Goal: Task Accomplishment & Management: Manage account settings

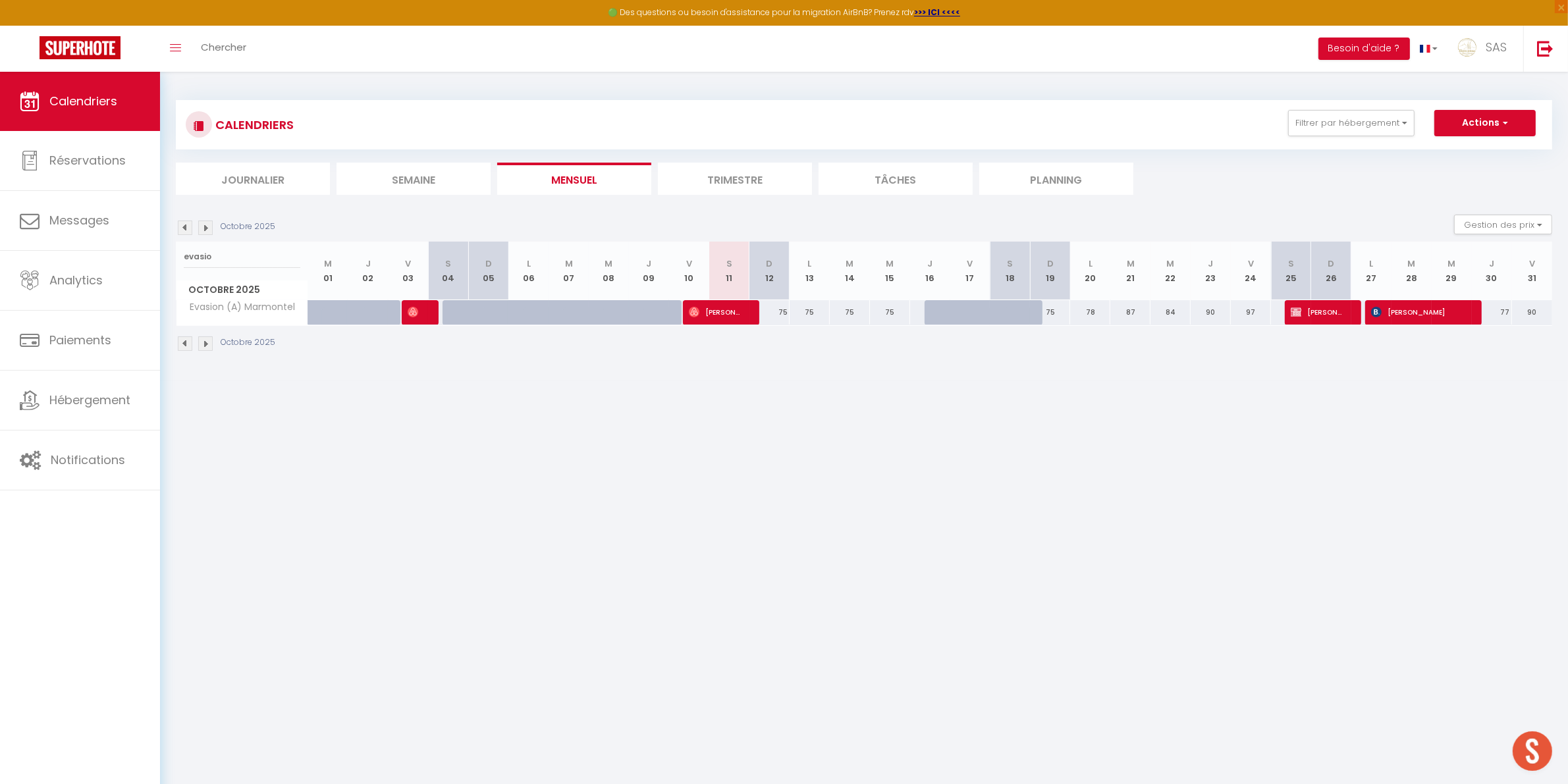
click at [1051, 177] on li "Planning" at bounding box center [1056, 179] width 154 height 32
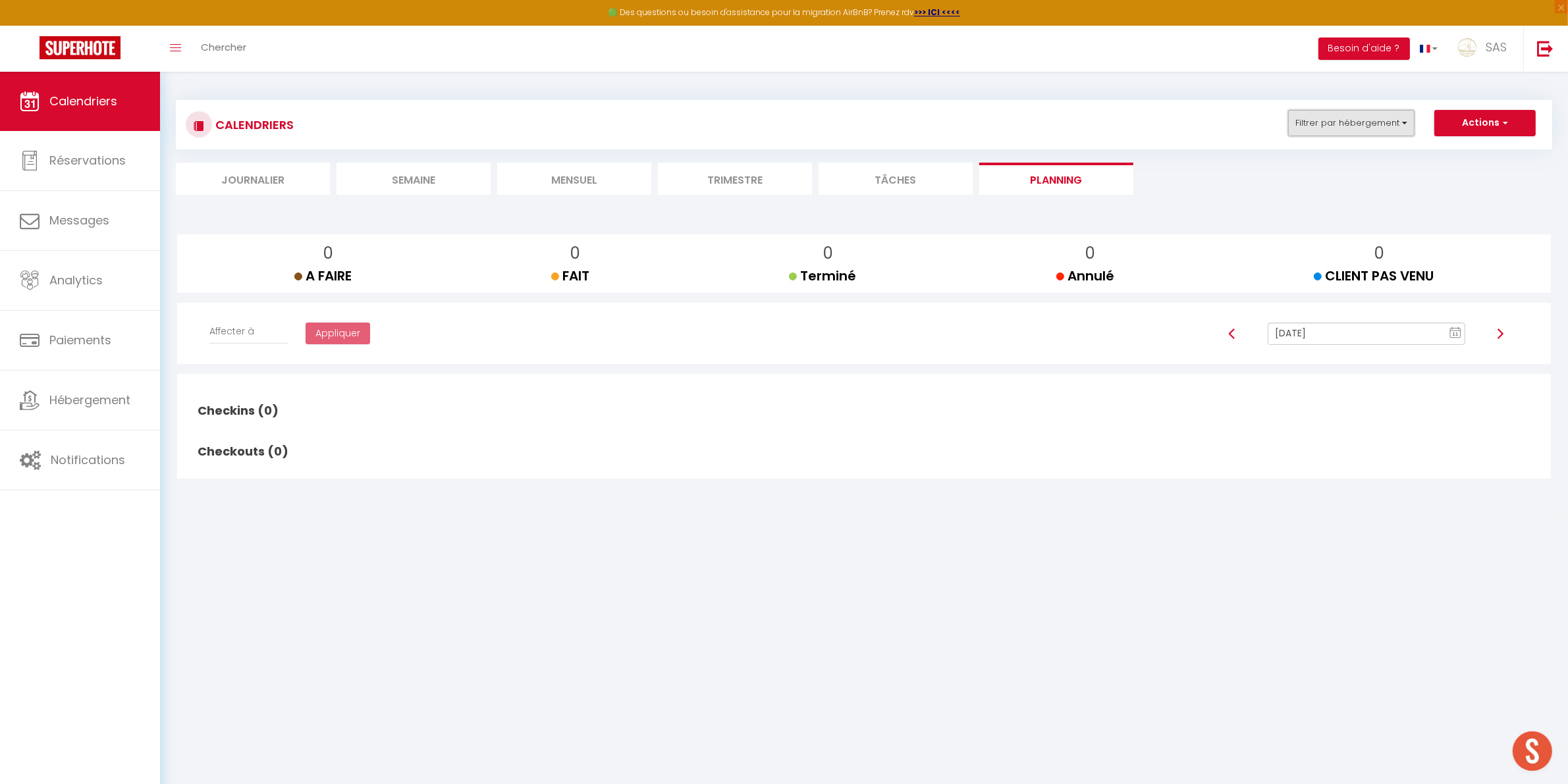
click at [1357, 129] on button "Filtrer par hébergement" at bounding box center [1351, 123] width 126 height 26
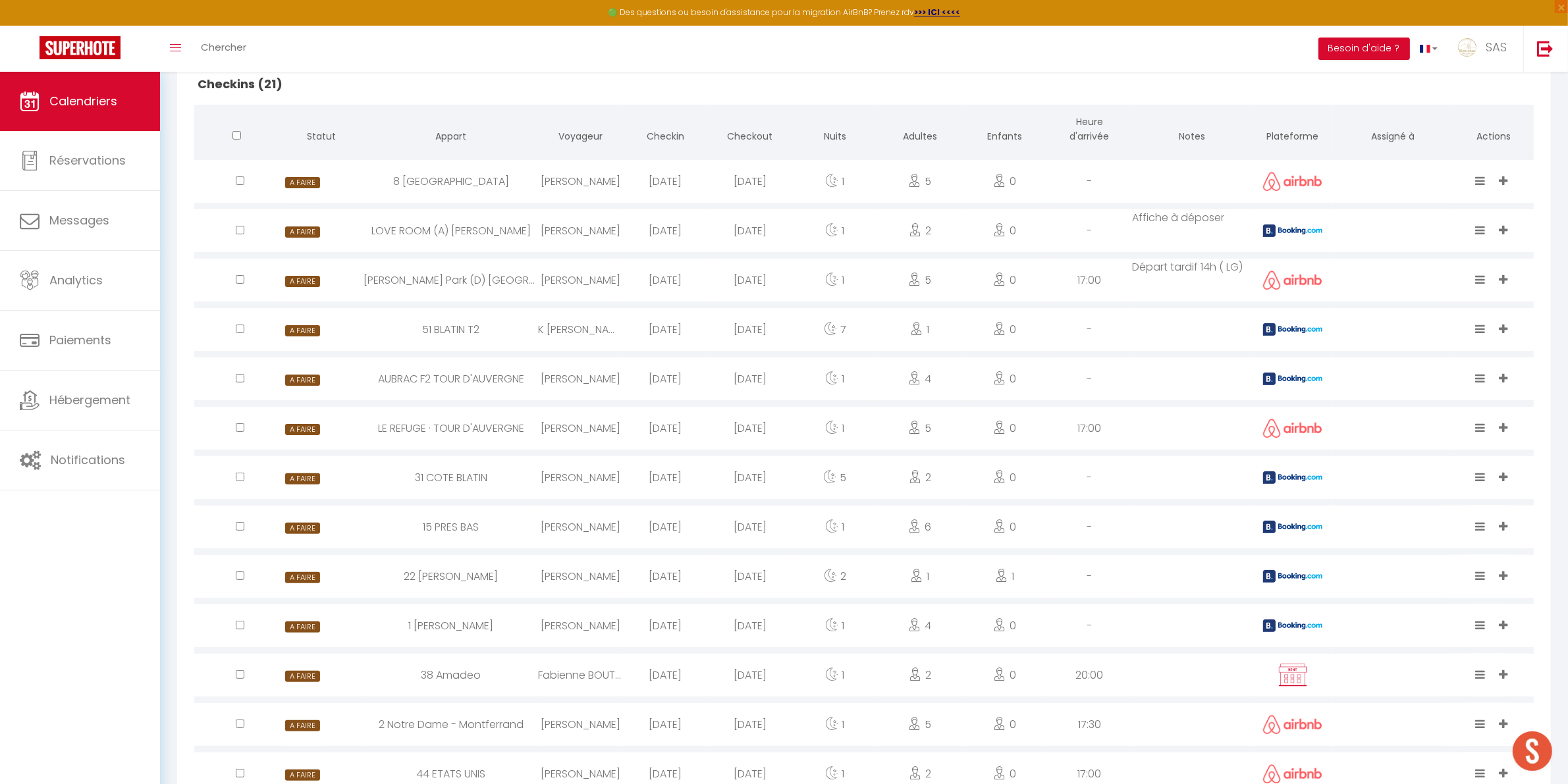
scroll to position [412, 0]
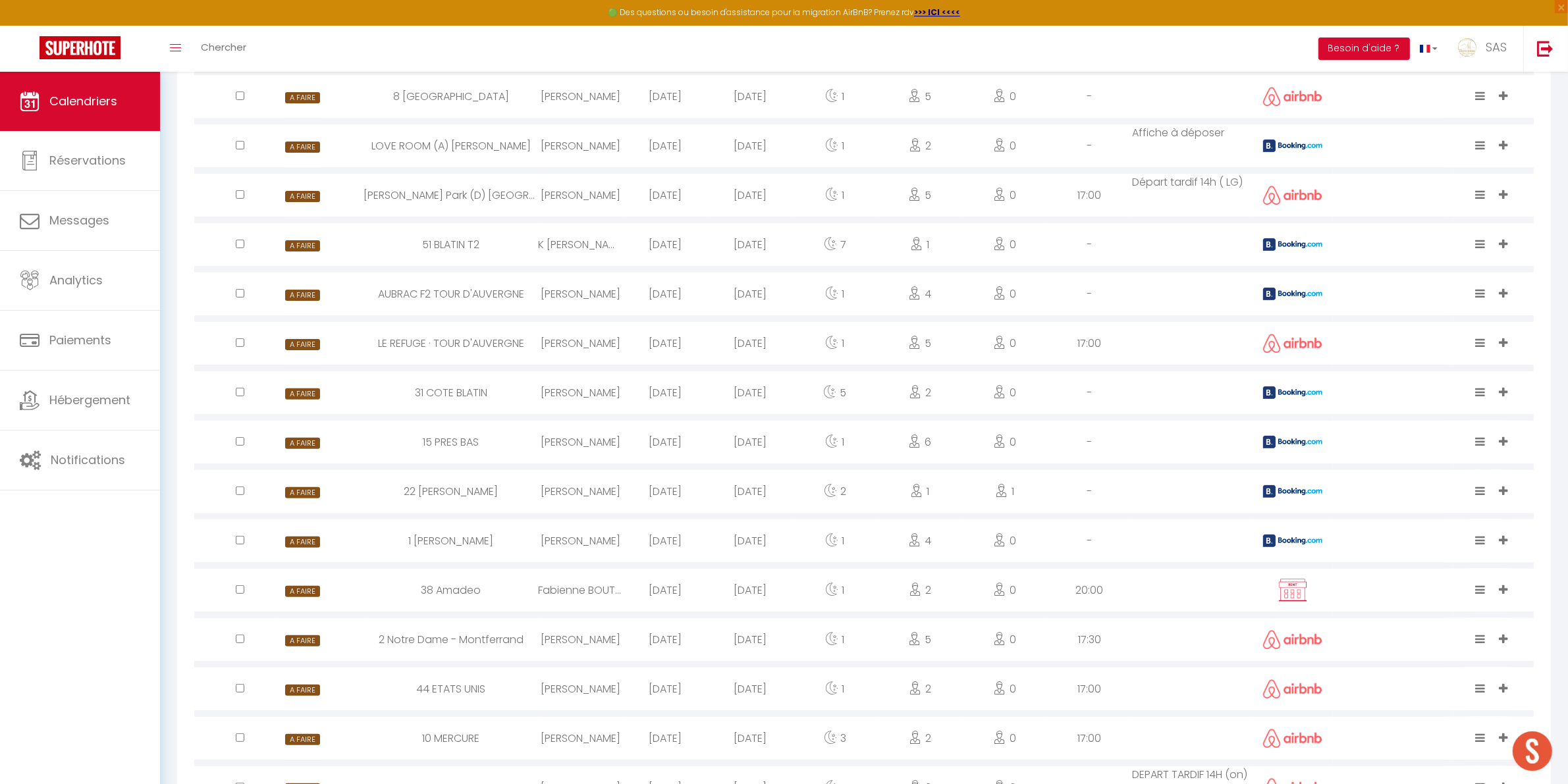
click at [520, 399] on div "31 COTE BLATIN" at bounding box center [451, 392] width 174 height 43
select select "0"
select select "1"
select select
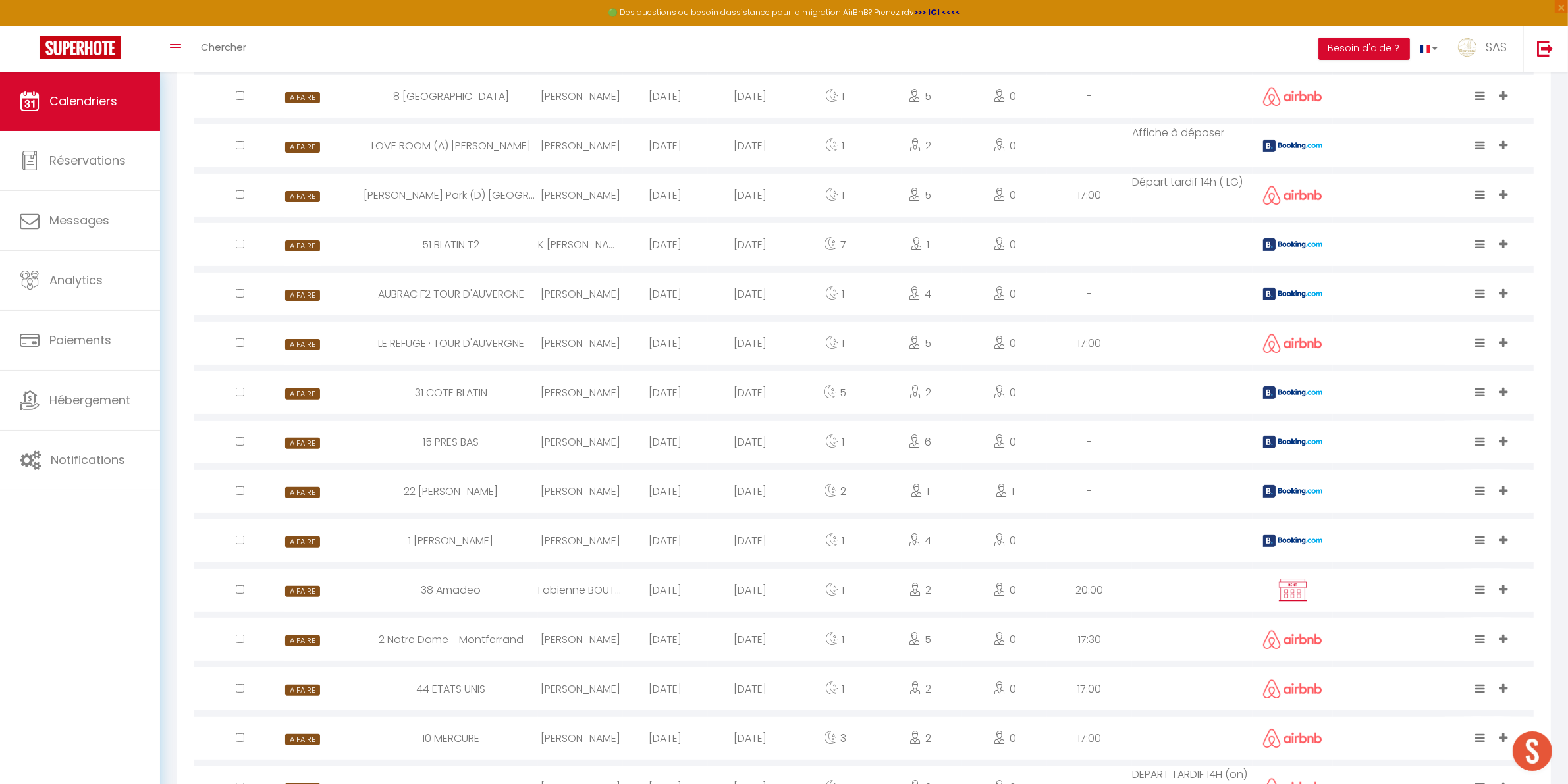
select select
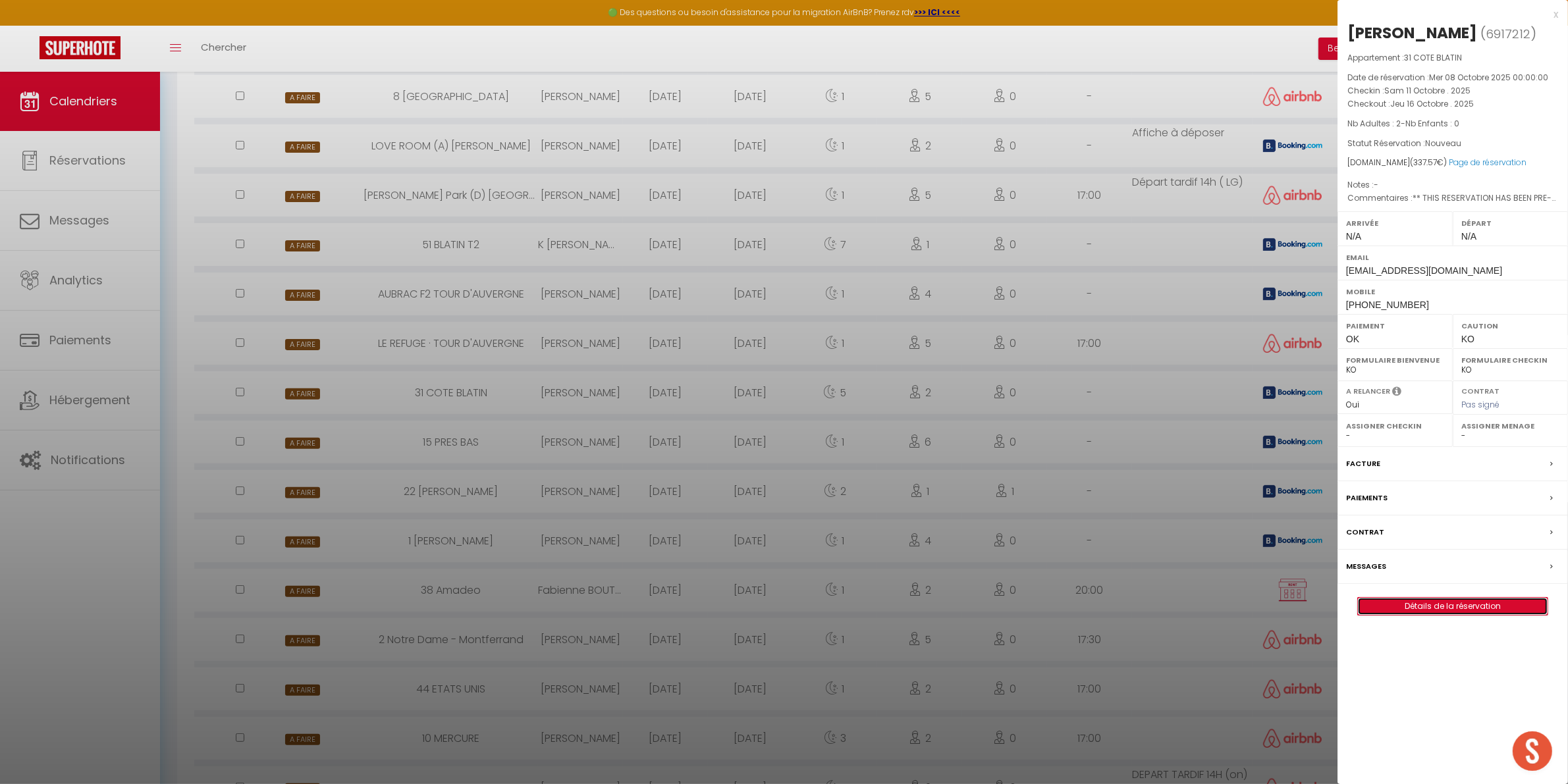
click at [1393, 614] on link "Détails de la réservation" at bounding box center [1453, 606] width 190 height 17
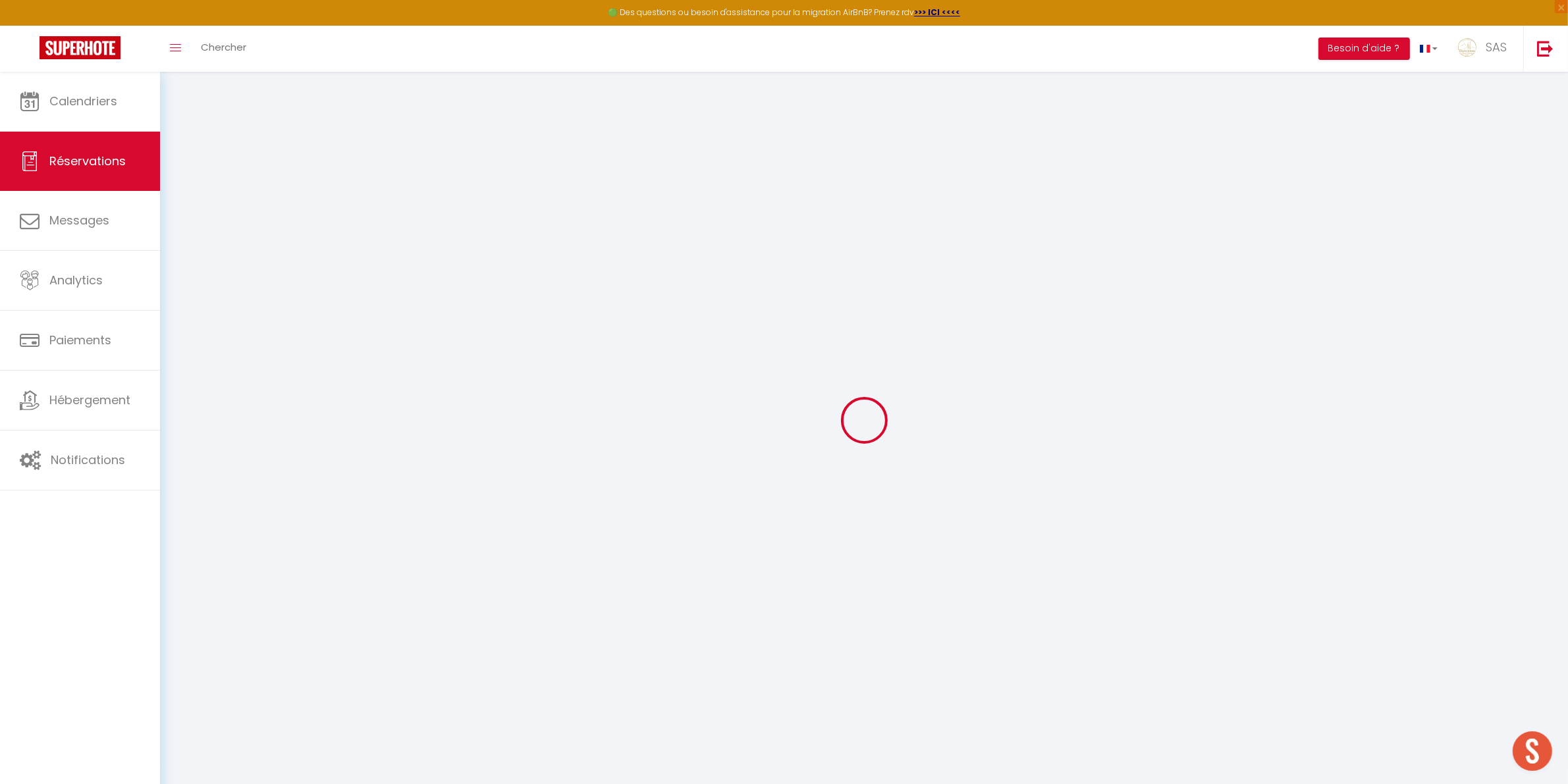
type input "[PERSON_NAME]"
type input "Prudeanu"
type input "[EMAIL_ADDRESS][DOMAIN_NAME]"
type input "[PHONE_NUMBER]"
type input "[STREET_ADDRESS][PERSON_NAME]"
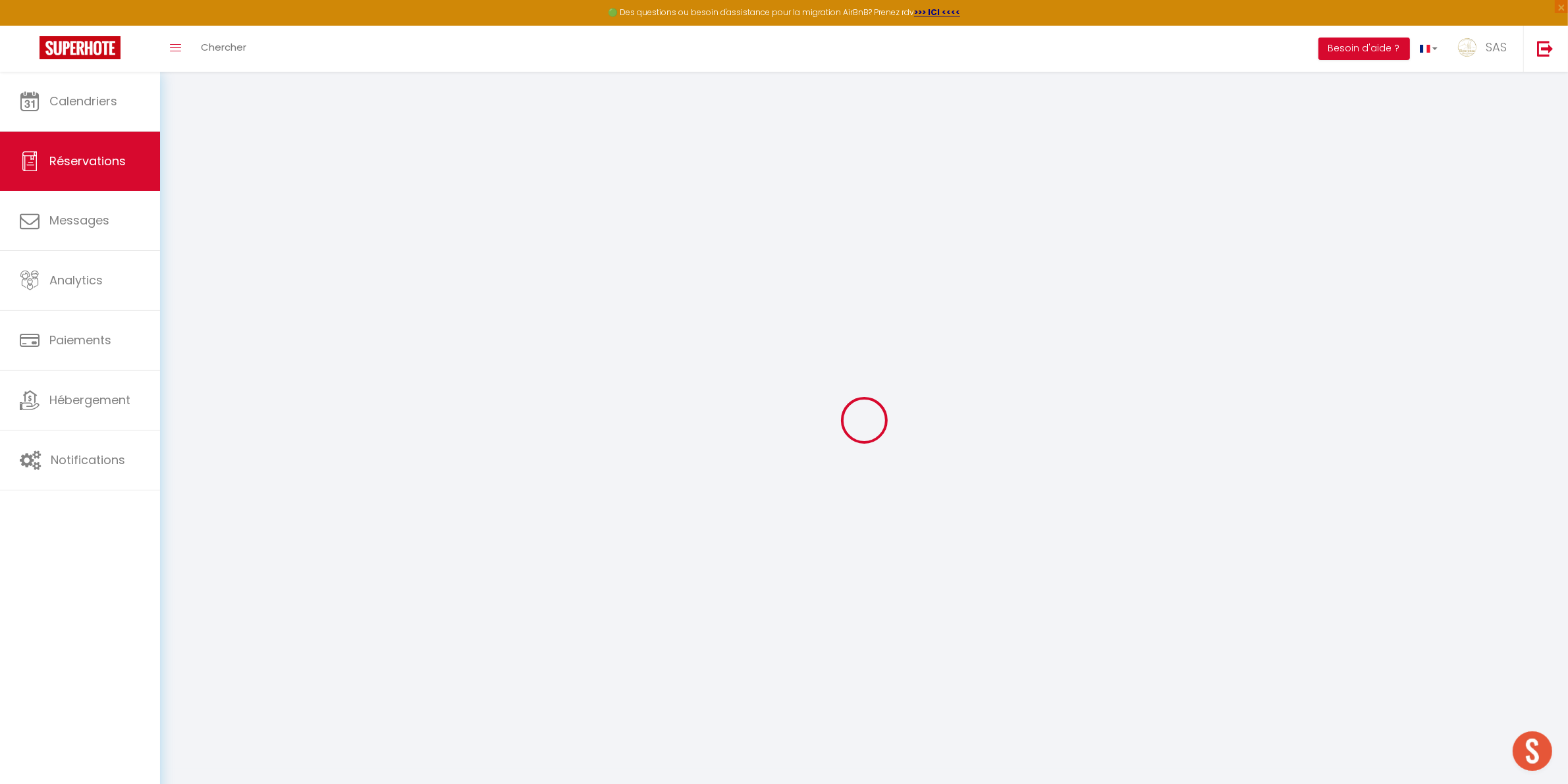
type input "[GEOGRAPHIC_DATA]"
select select "FR"
type input "55.34"
type input "4.73"
select select "36470"
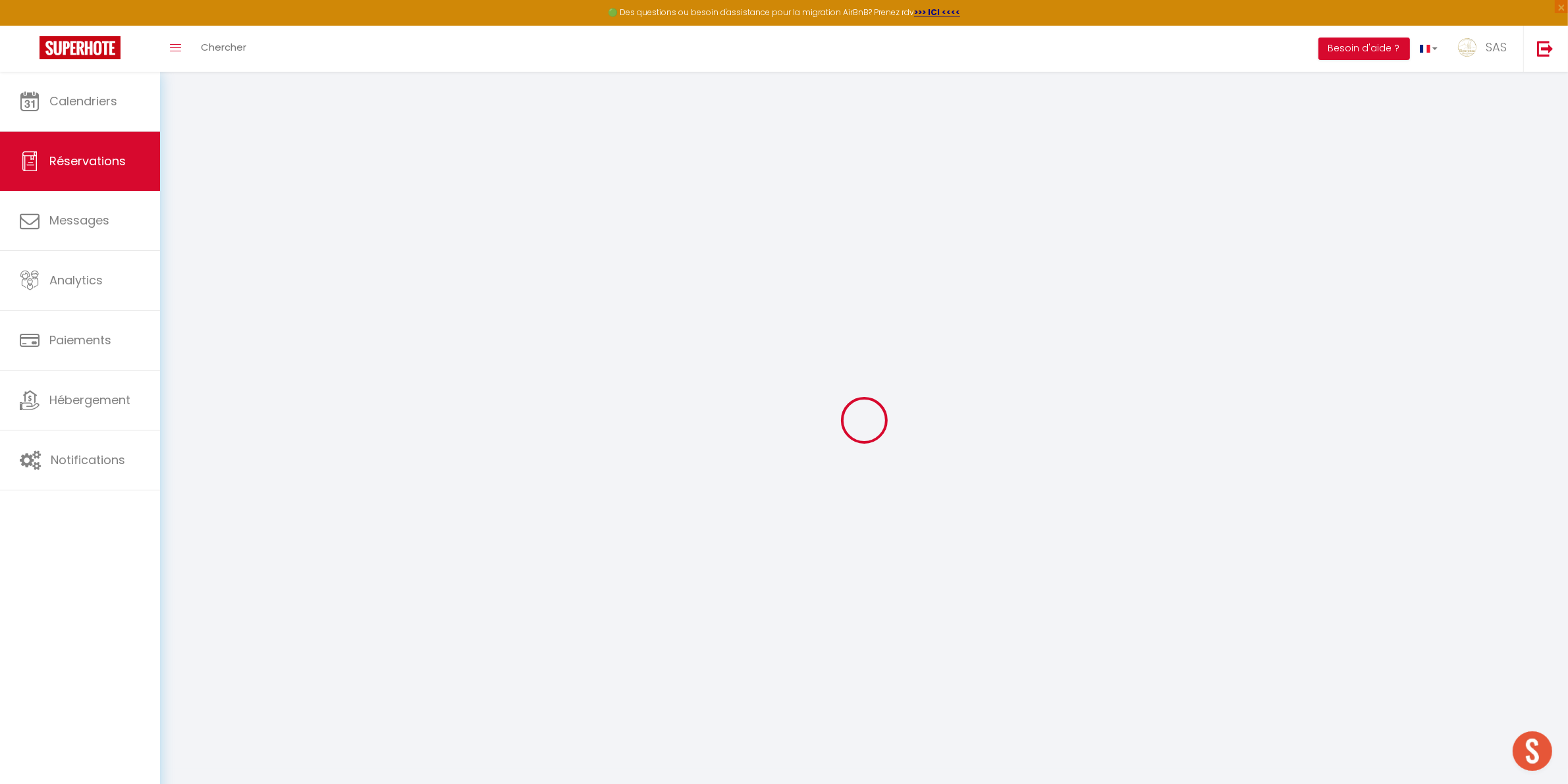
select select "1"
select select
type input "2"
select select "12"
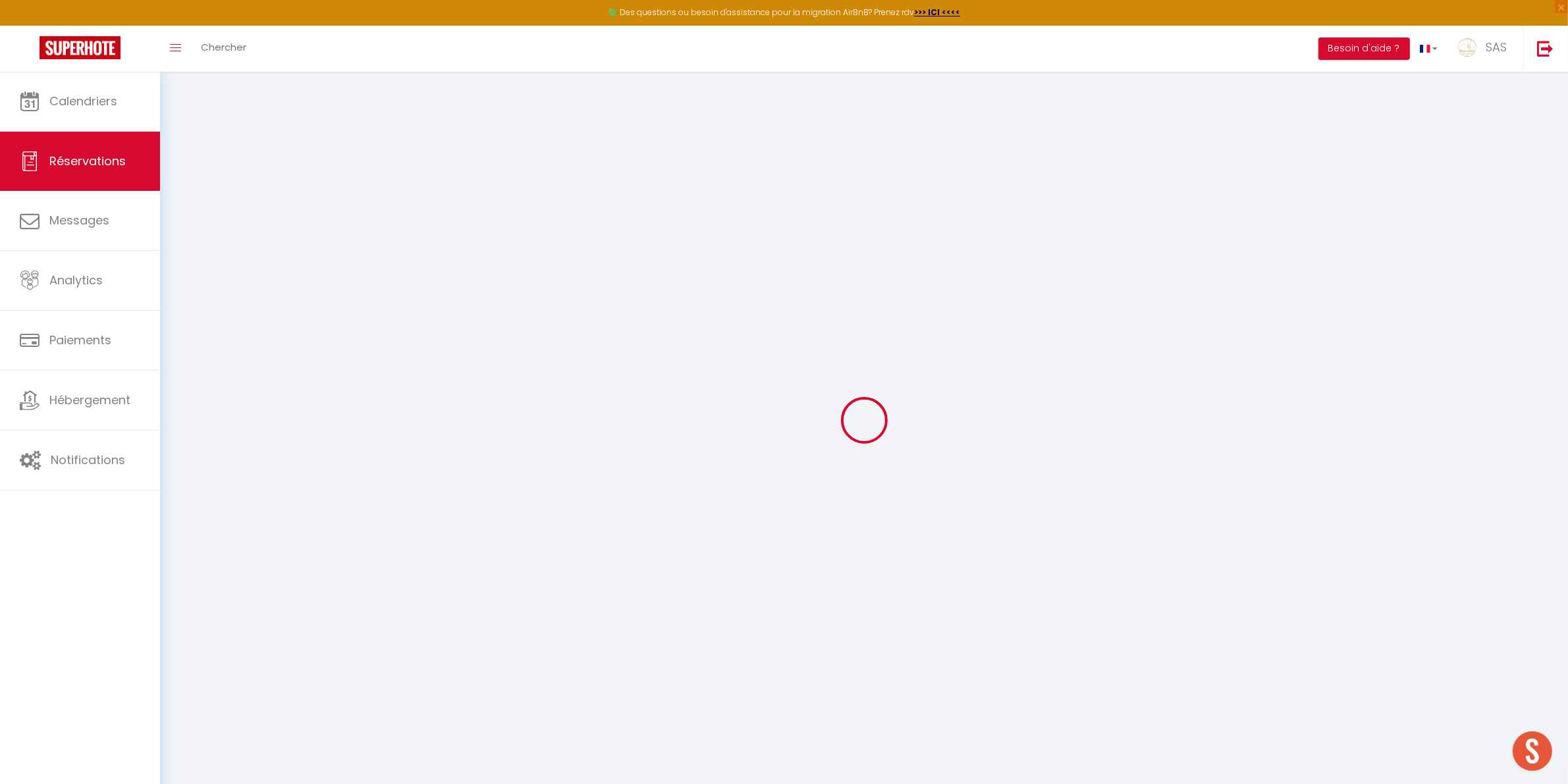
select select
type input "265.5"
checkbox input "false"
type input "0"
select select "2"
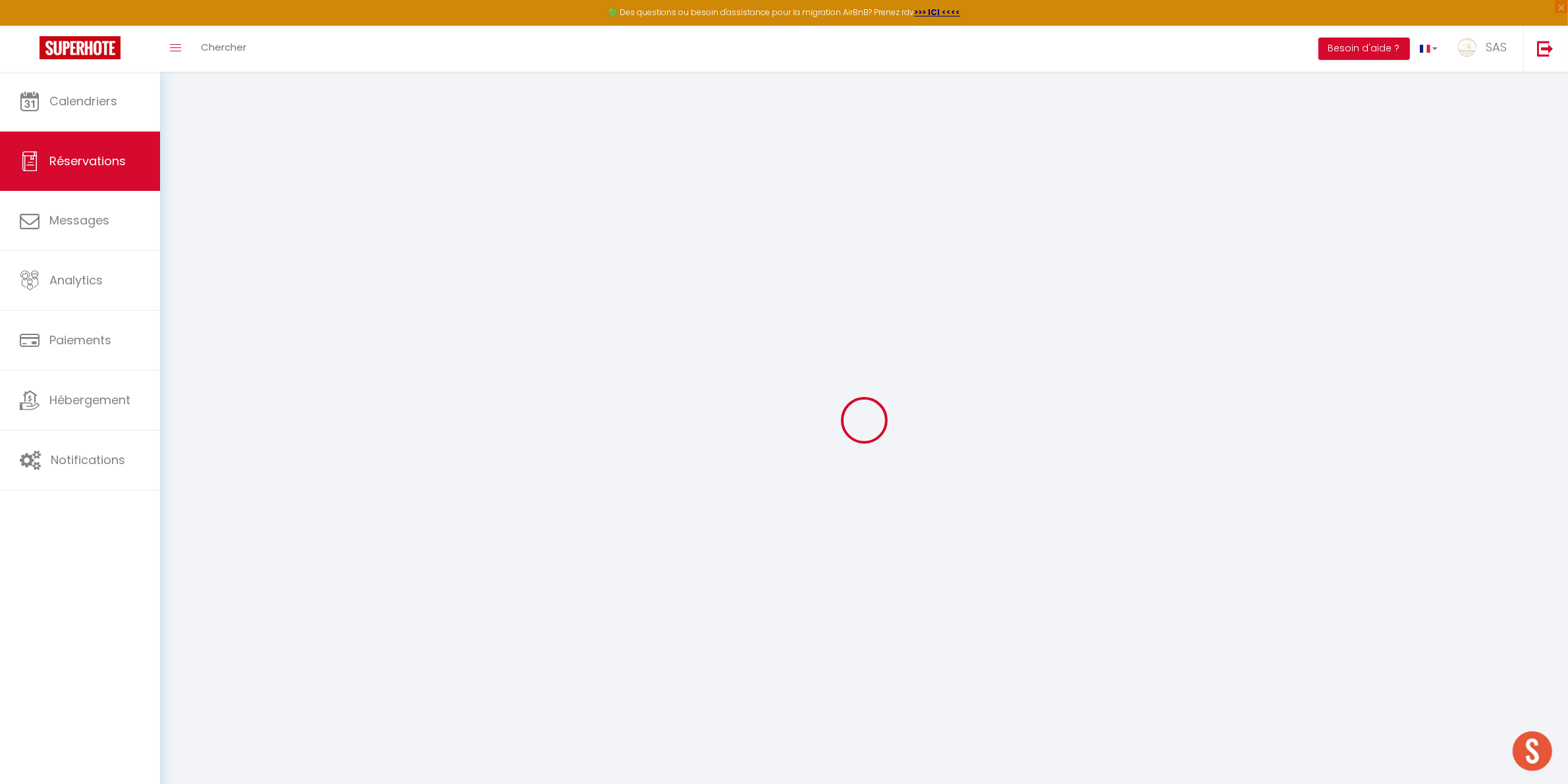
type input "0"
select select
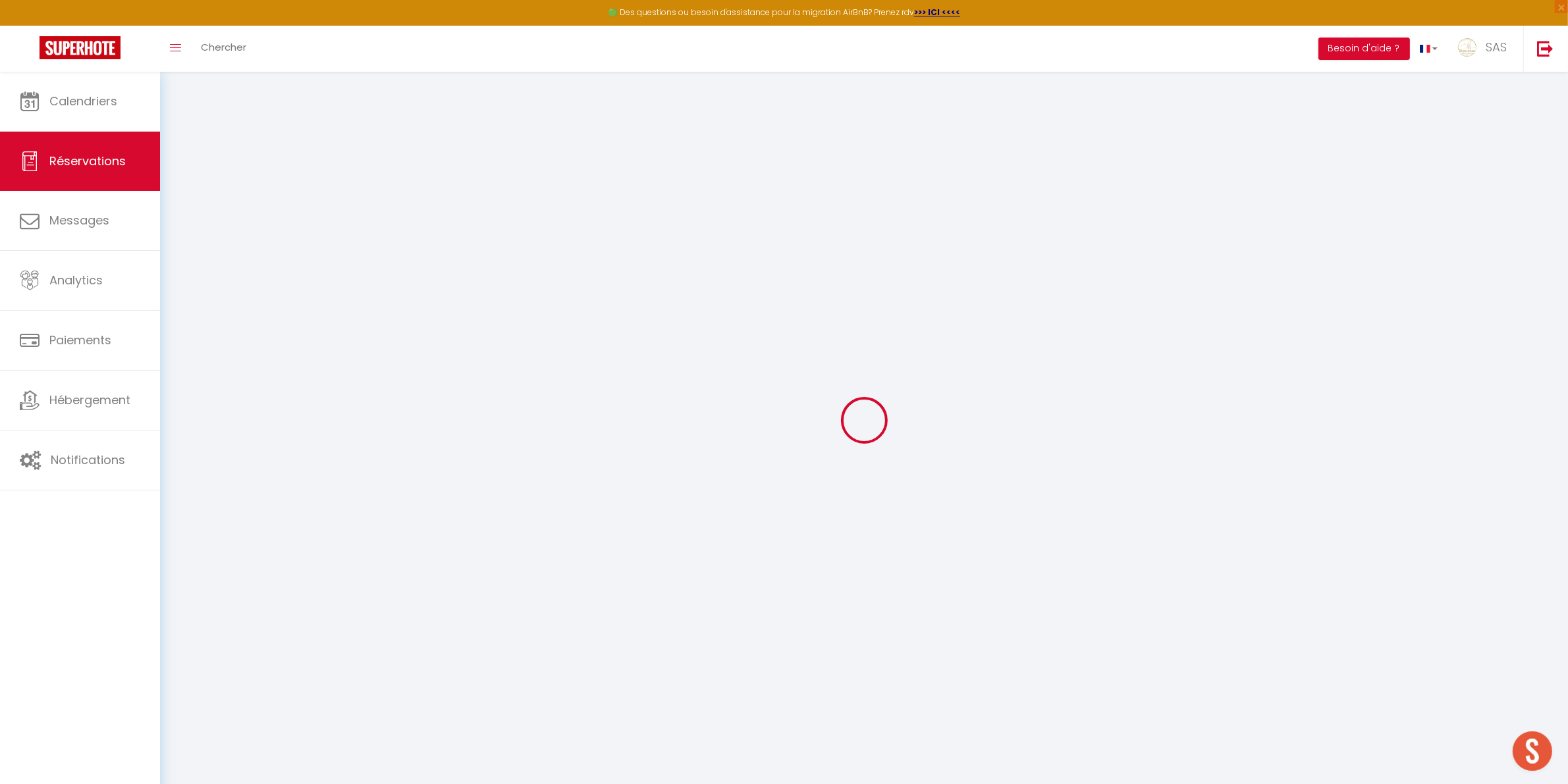
select select "14"
checkbox input "false"
select select
checkbox input "false"
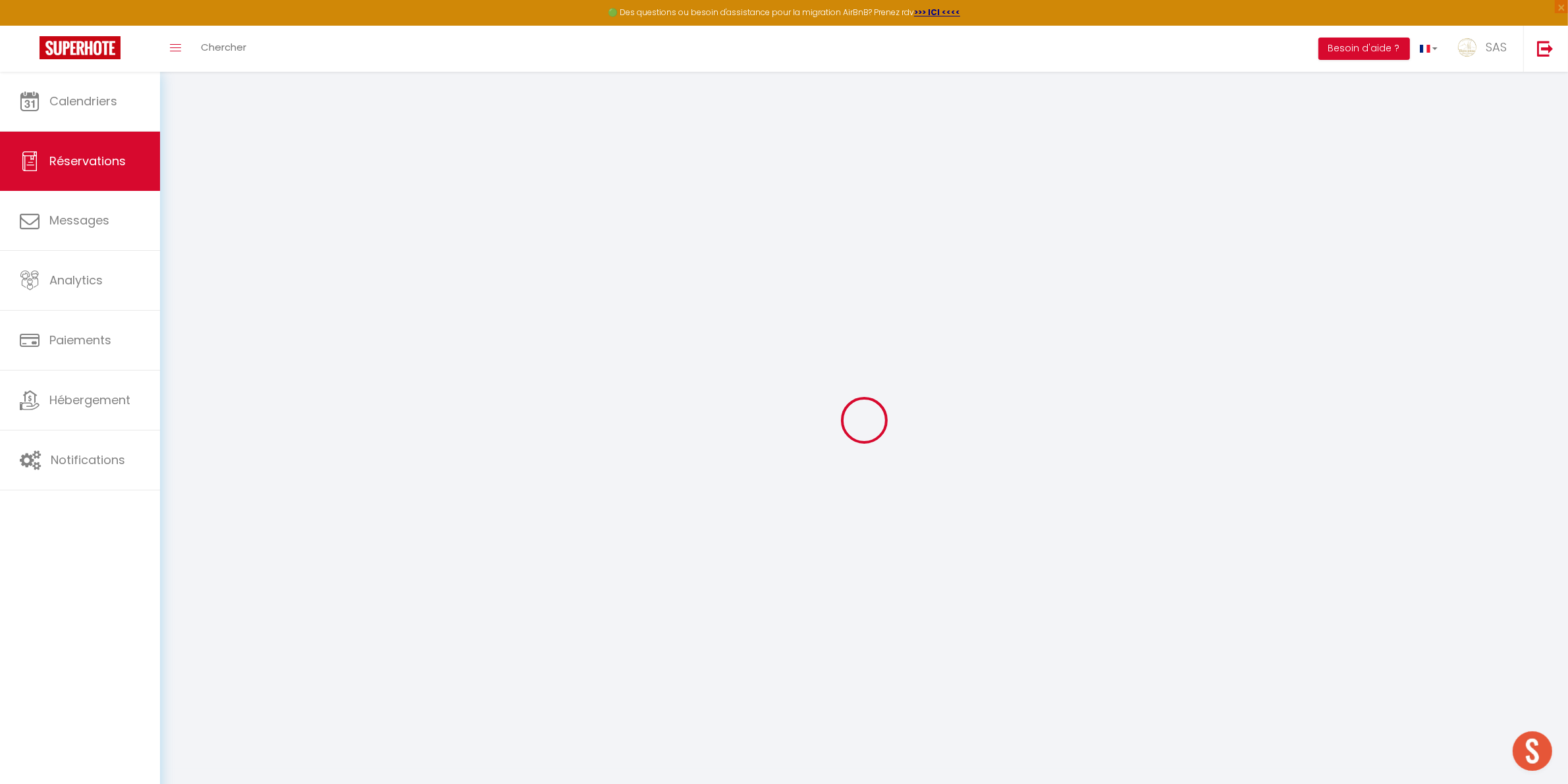
select select
checkbox input "false"
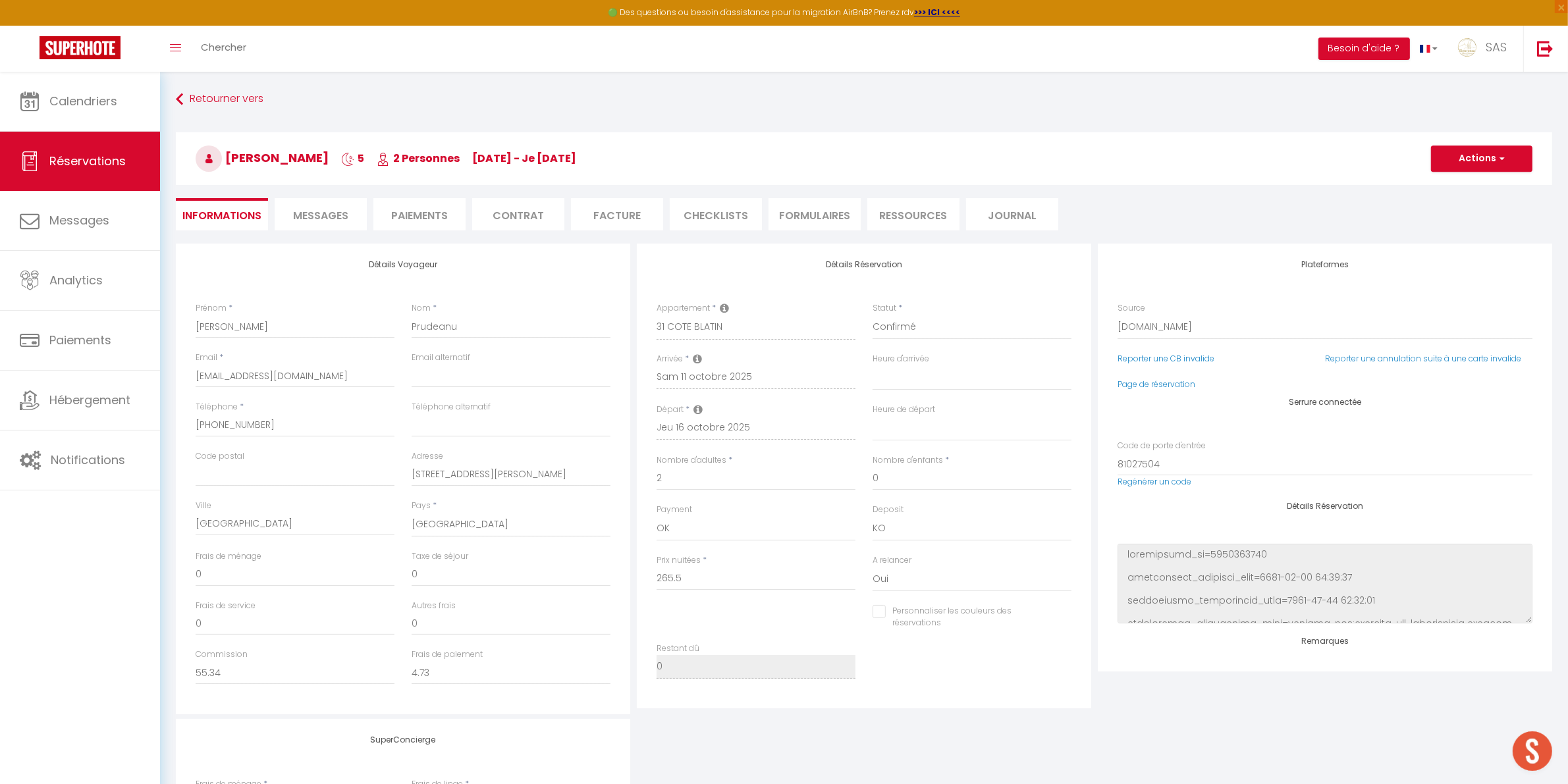
select select
checkbox input "false"
type textarea "** THIS RESERVATION HAS BEEN PRE-PAID ** Il s'agit d'une réservation Smart Flex…"
type input "60"
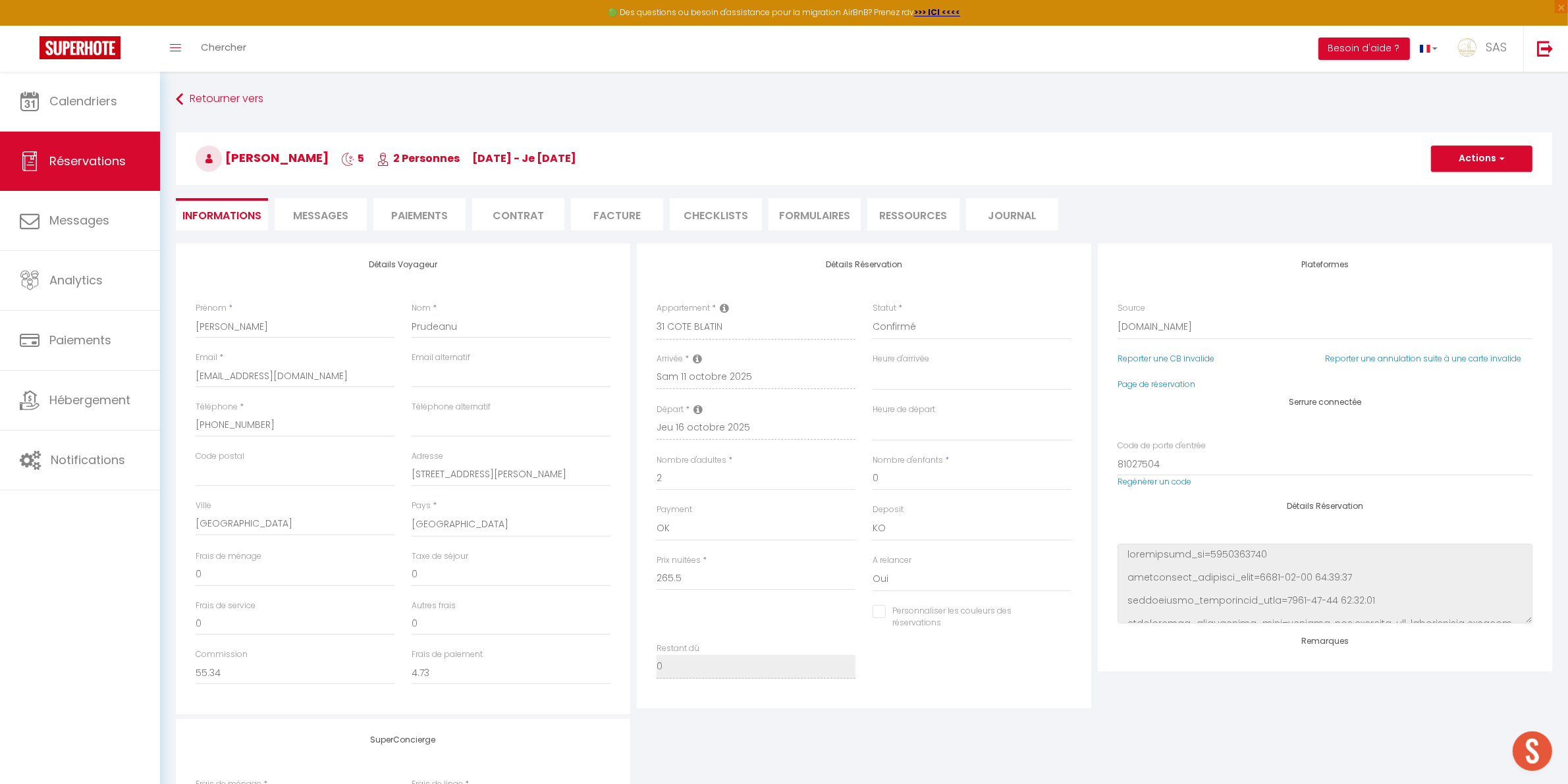
type input "12.07"
select select
checkbox input "false"
select select
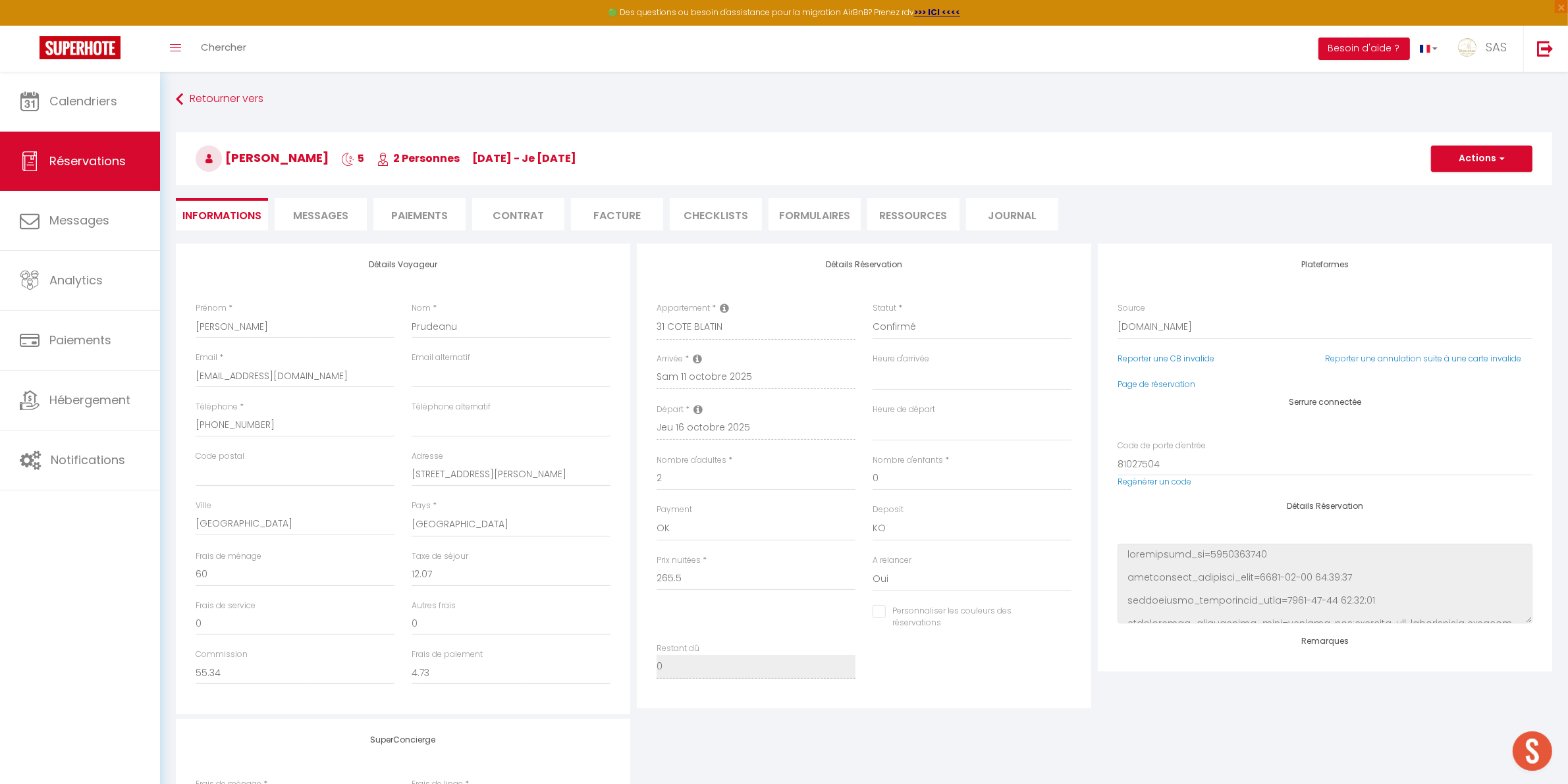
select select
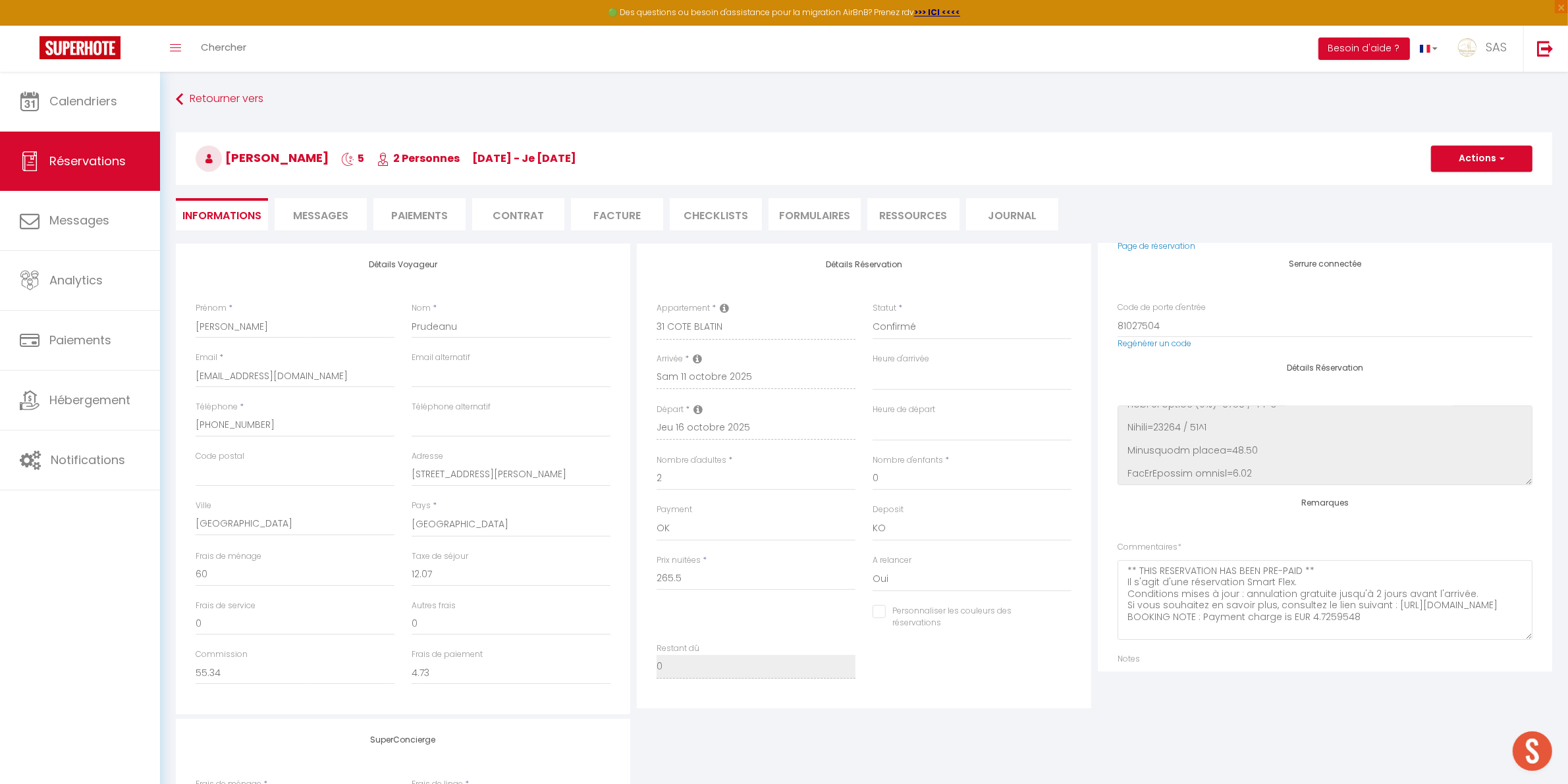
scroll to position [248, 0]
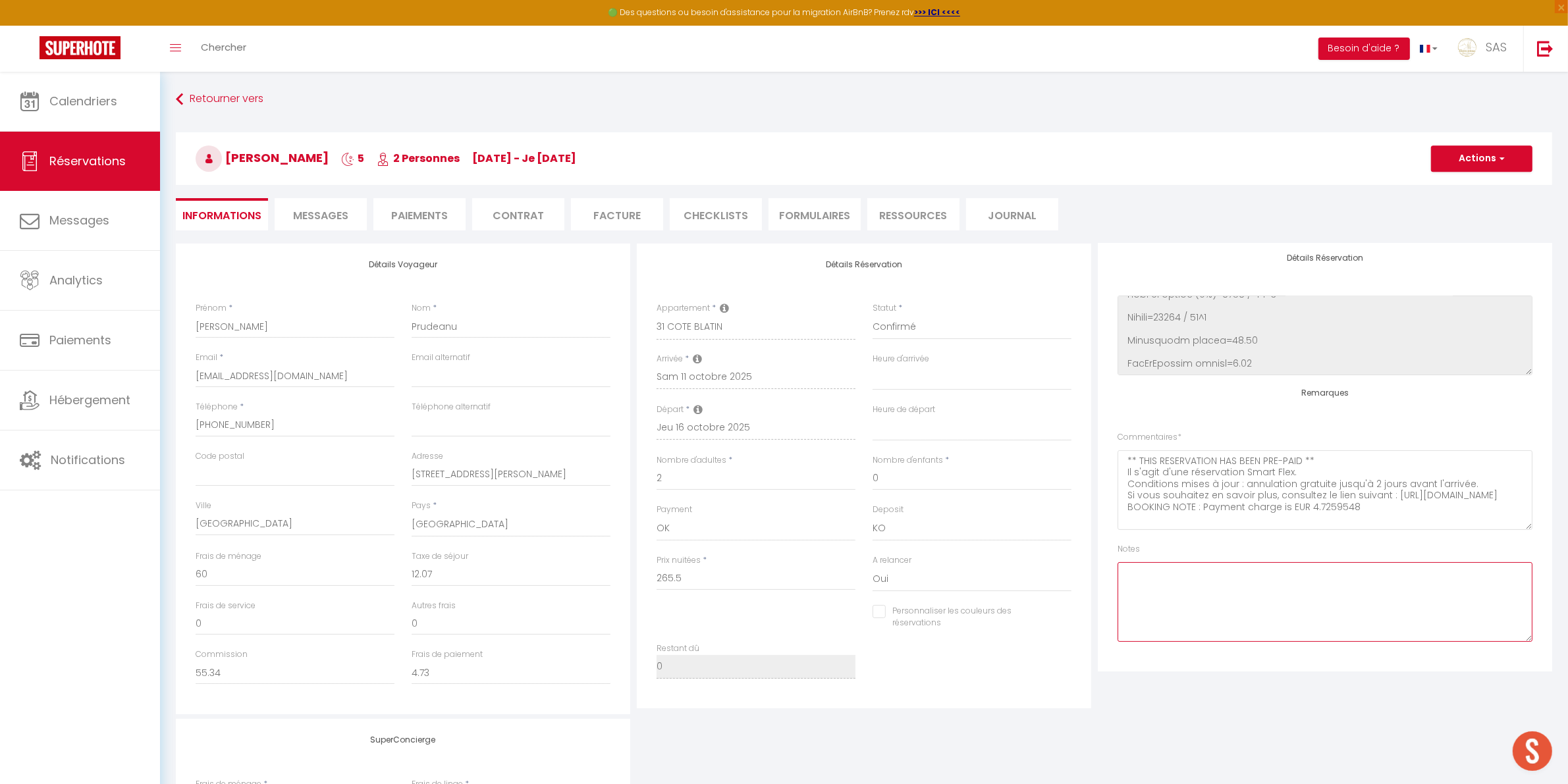
click at [1178, 586] on textarea at bounding box center [1324, 602] width 415 height 80
type textarea "especes agence(on) 300€ accrod endri"
click at [903, 518] on select "OK KO" at bounding box center [971, 528] width 199 height 25
select select "15"
click at [872, 516] on select "OK KO" at bounding box center [971, 528] width 199 height 25
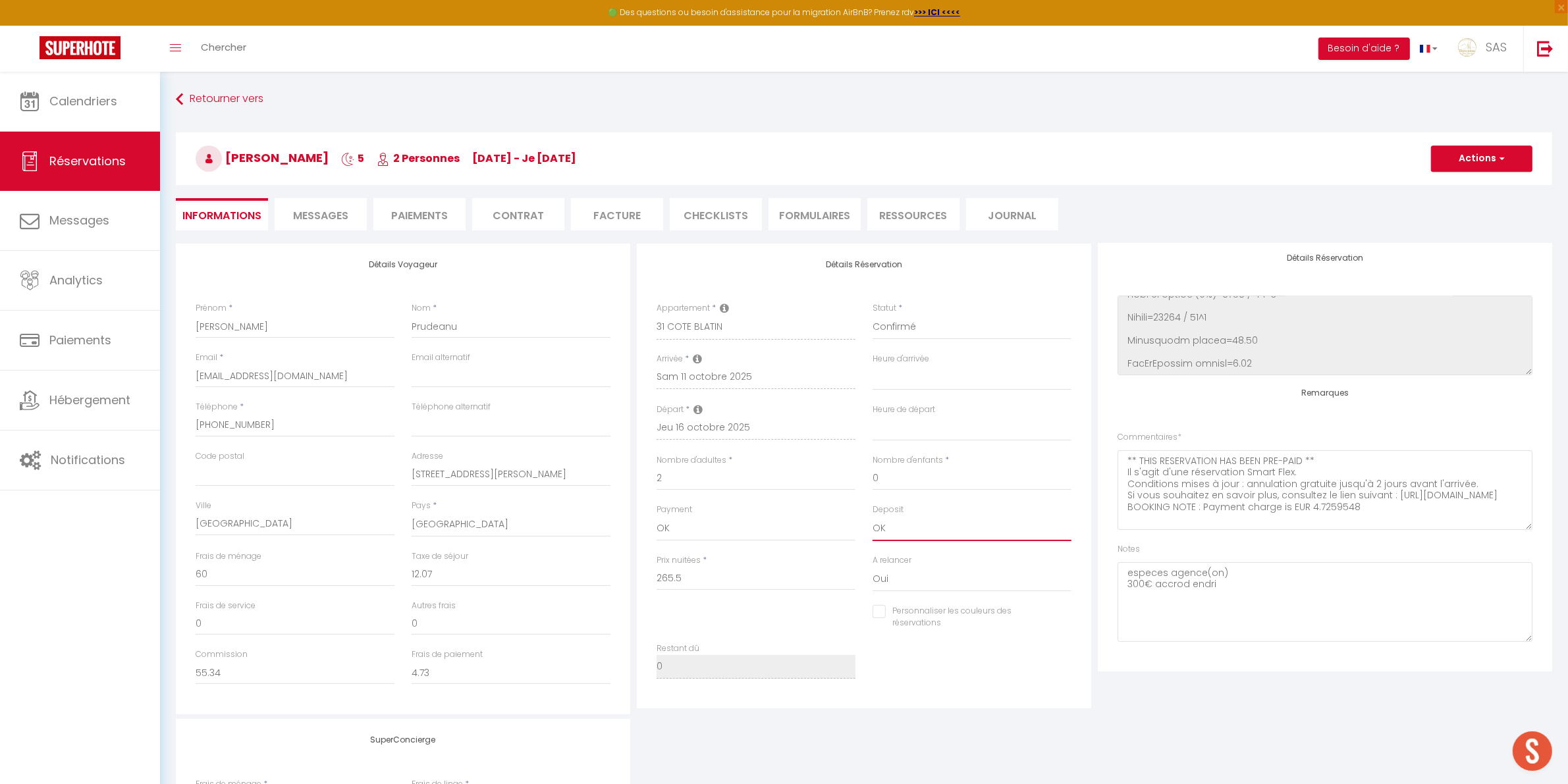
select select
checkbox input "false"
click at [1440, 165] on button "Actions" at bounding box center [1481, 159] width 102 height 26
click at [1450, 184] on link "Enregistrer" at bounding box center [1468, 188] width 104 height 17
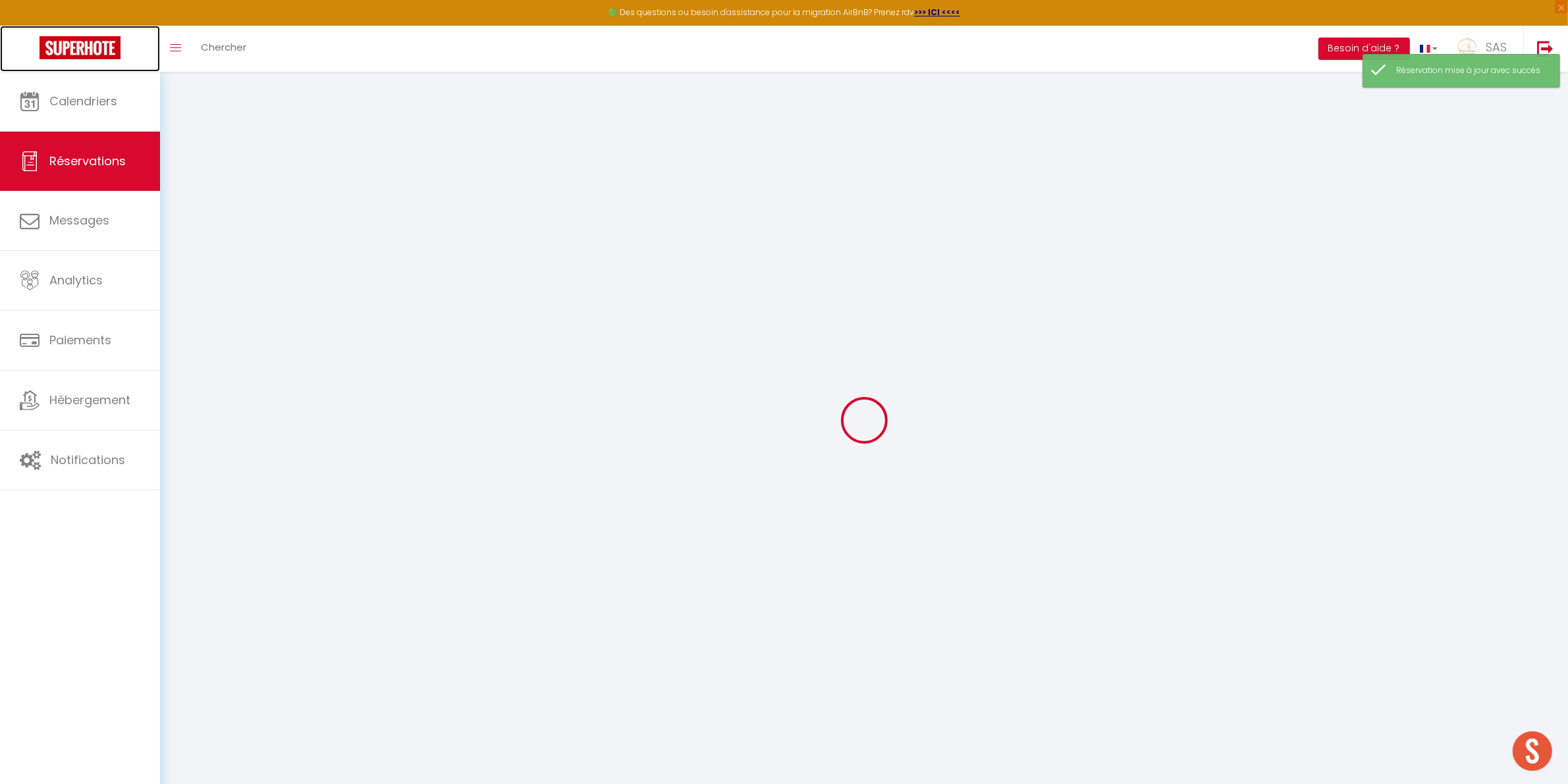
click at [60, 54] on img at bounding box center [80, 48] width 81 height 23
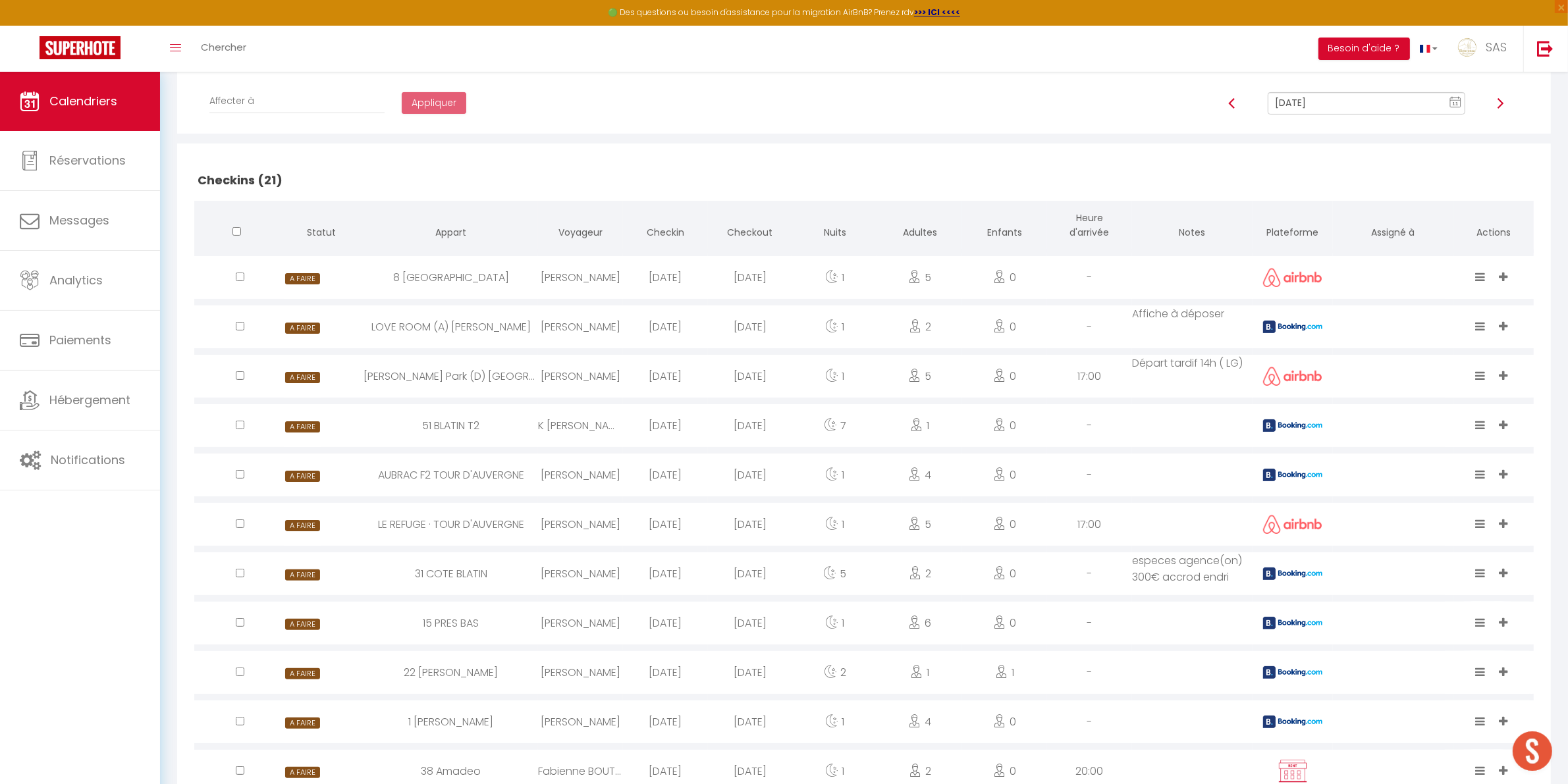
scroll to position [273, 0]
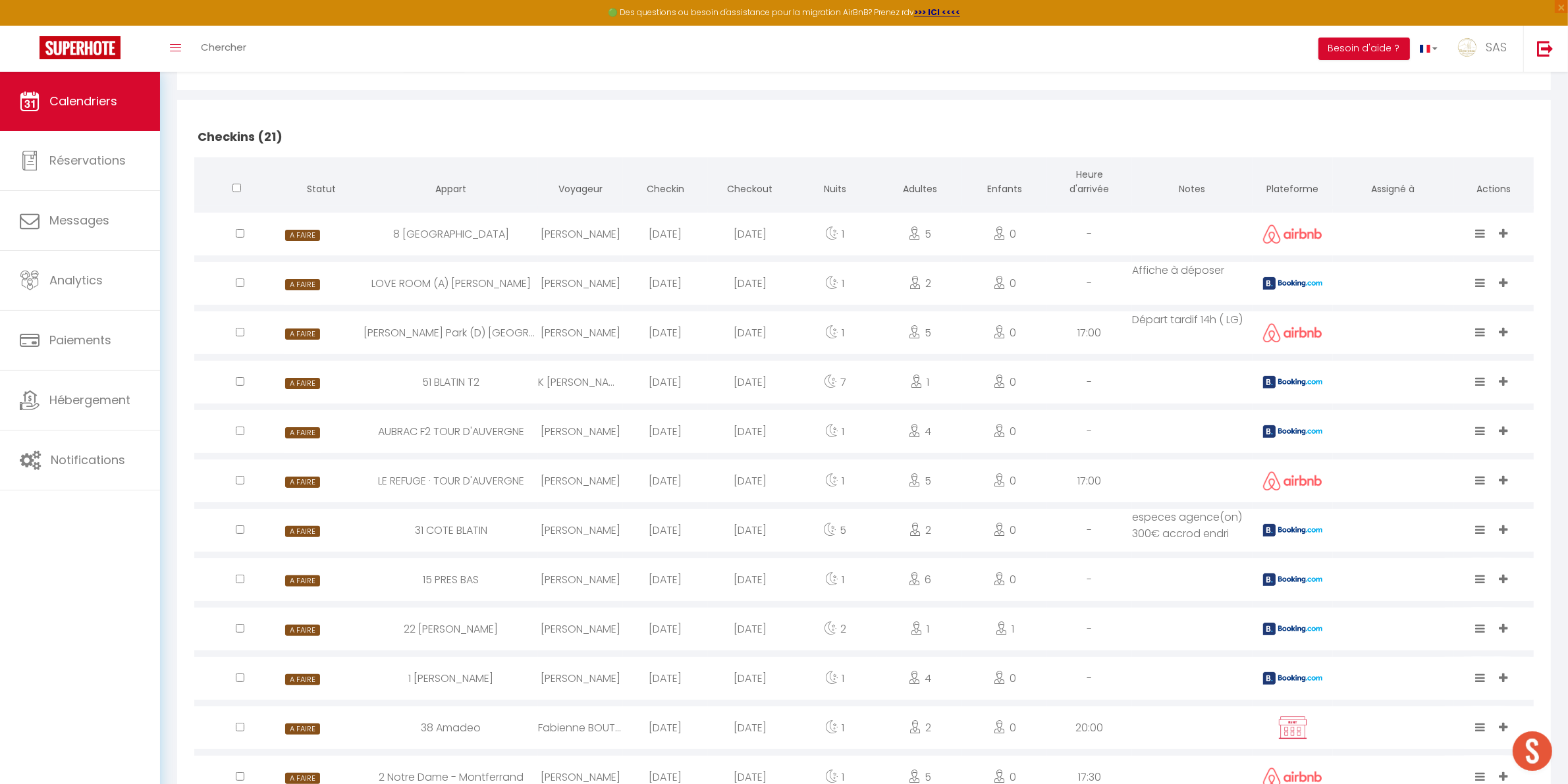
click at [518, 520] on div "31 COTE BLATIN" at bounding box center [451, 530] width 174 height 43
select select "0"
select select "1"
select select
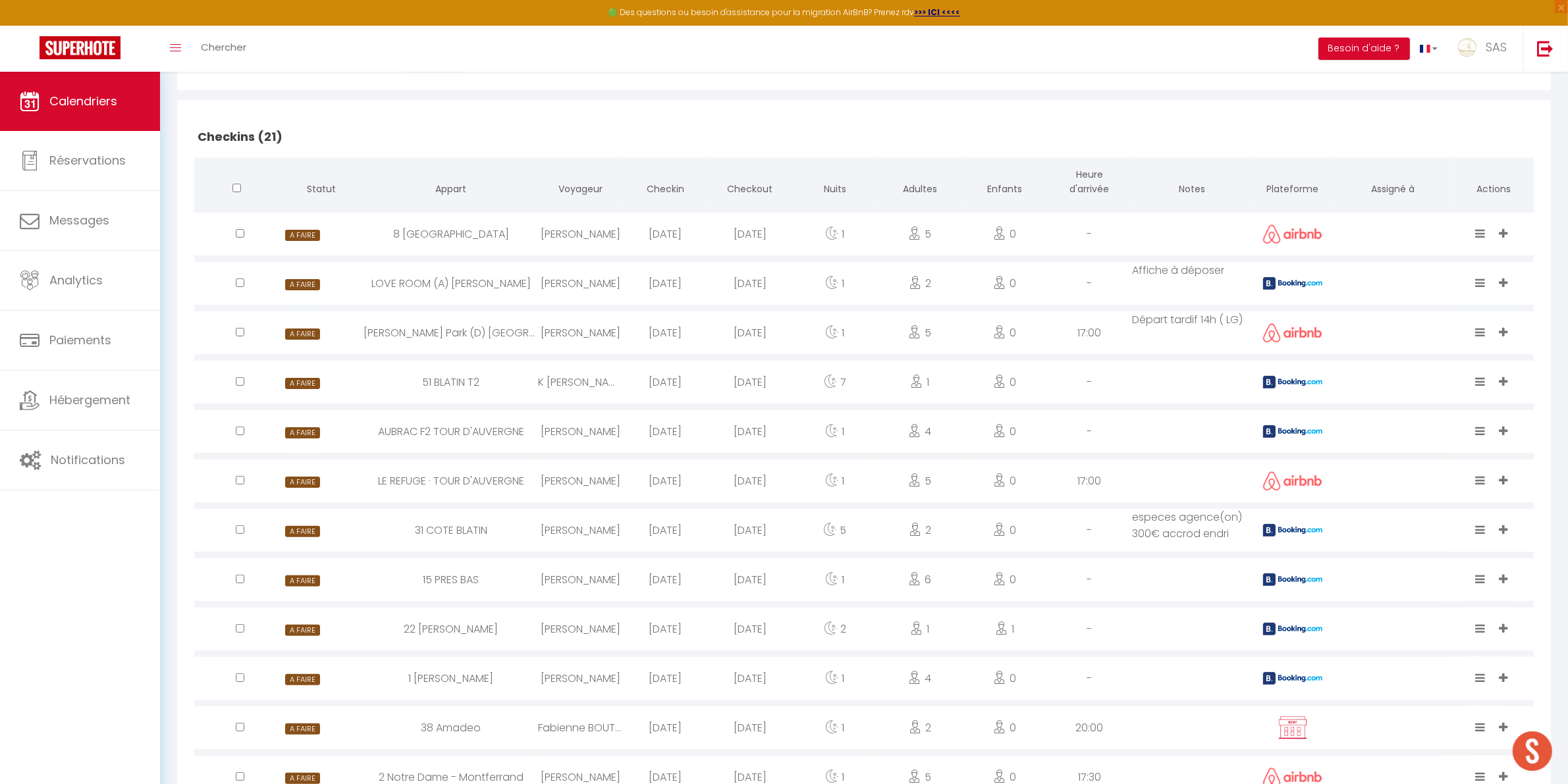
select select
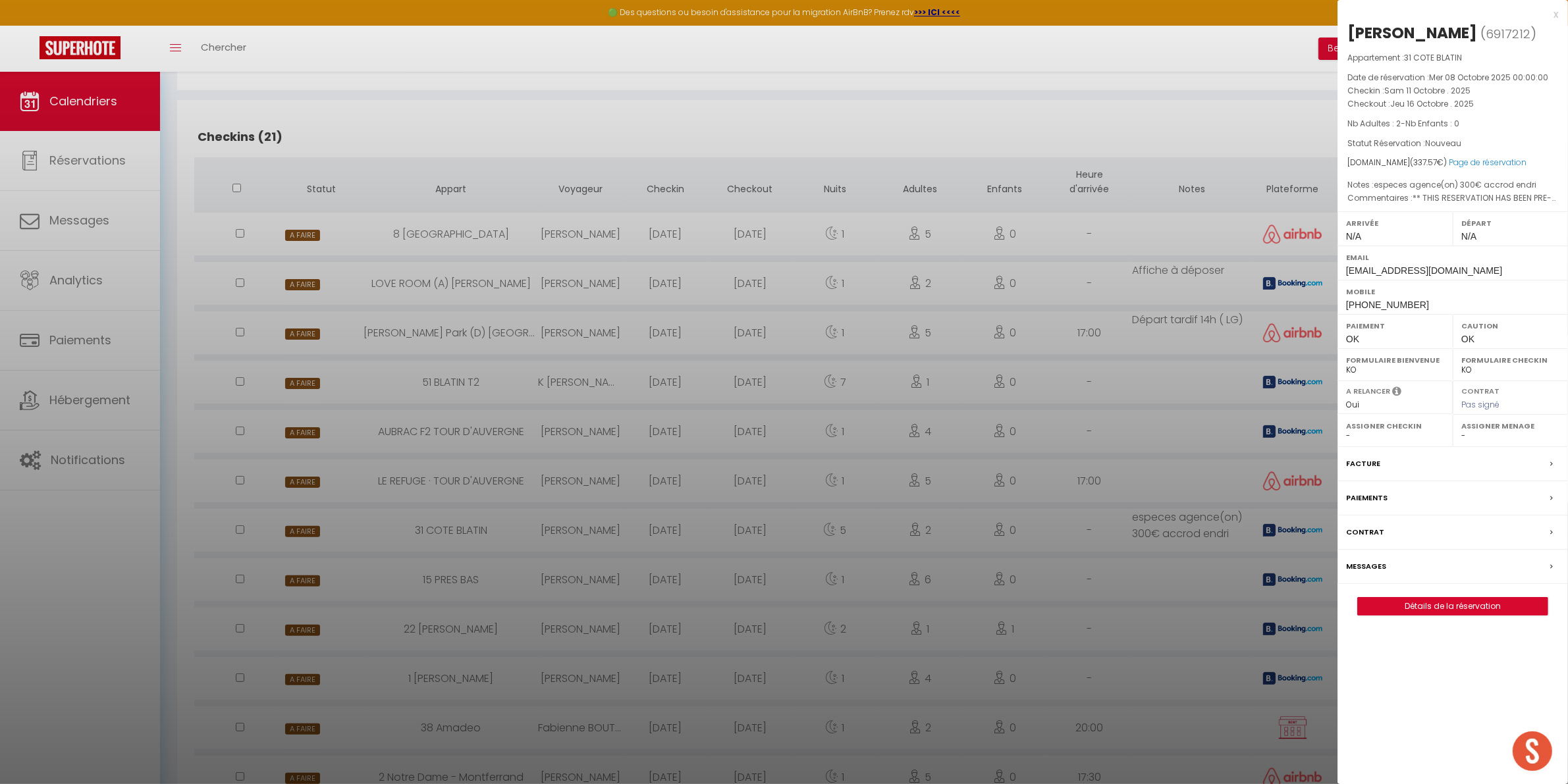
click at [1361, 573] on label "Messages" at bounding box center [1366, 566] width 40 height 14
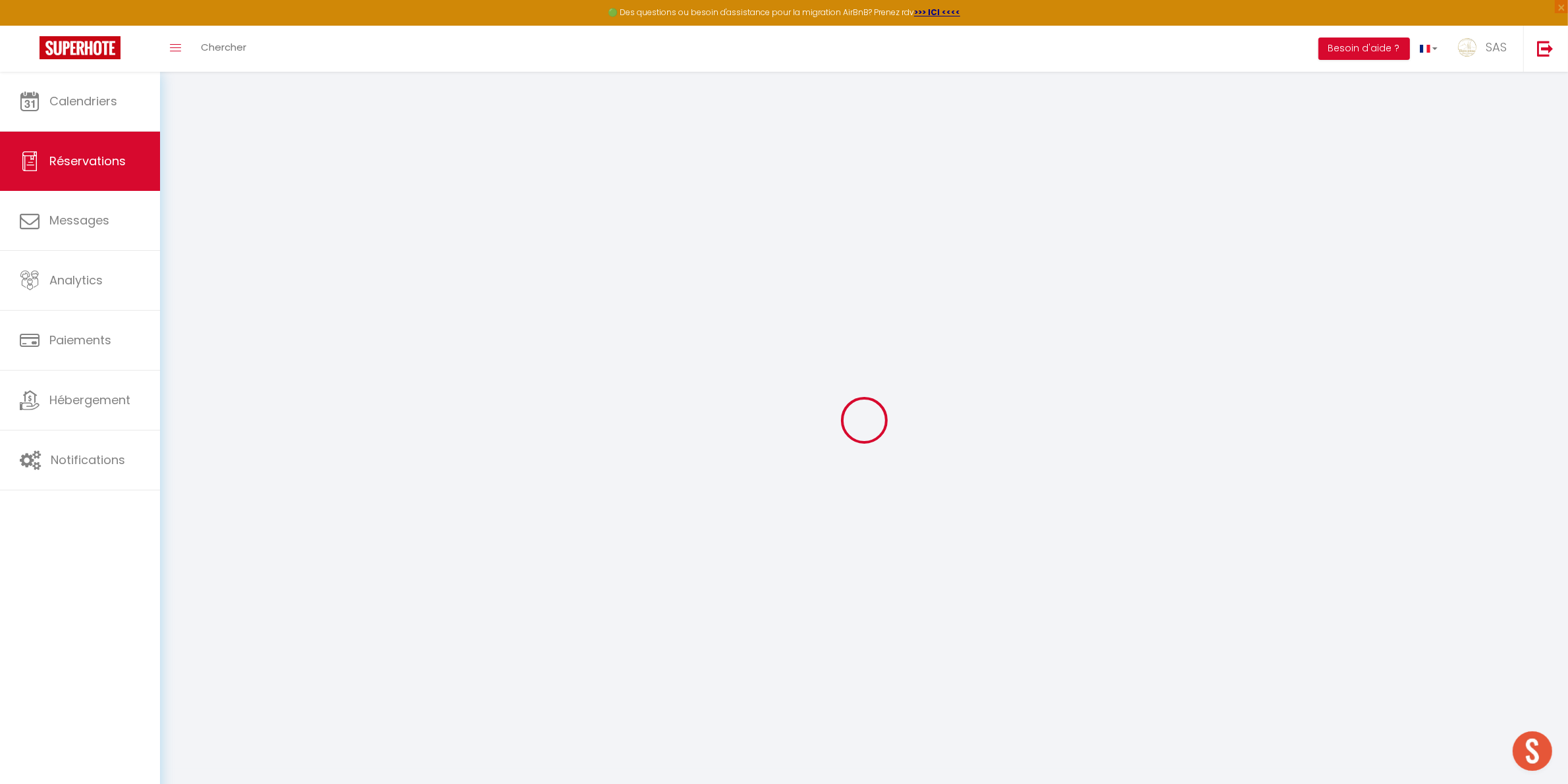
type input "[PERSON_NAME]"
type input "Prudeanu"
type input "[EMAIL_ADDRESS][DOMAIN_NAME]"
type input "[PHONE_NUMBER]"
type input "[STREET_ADDRESS][PERSON_NAME]"
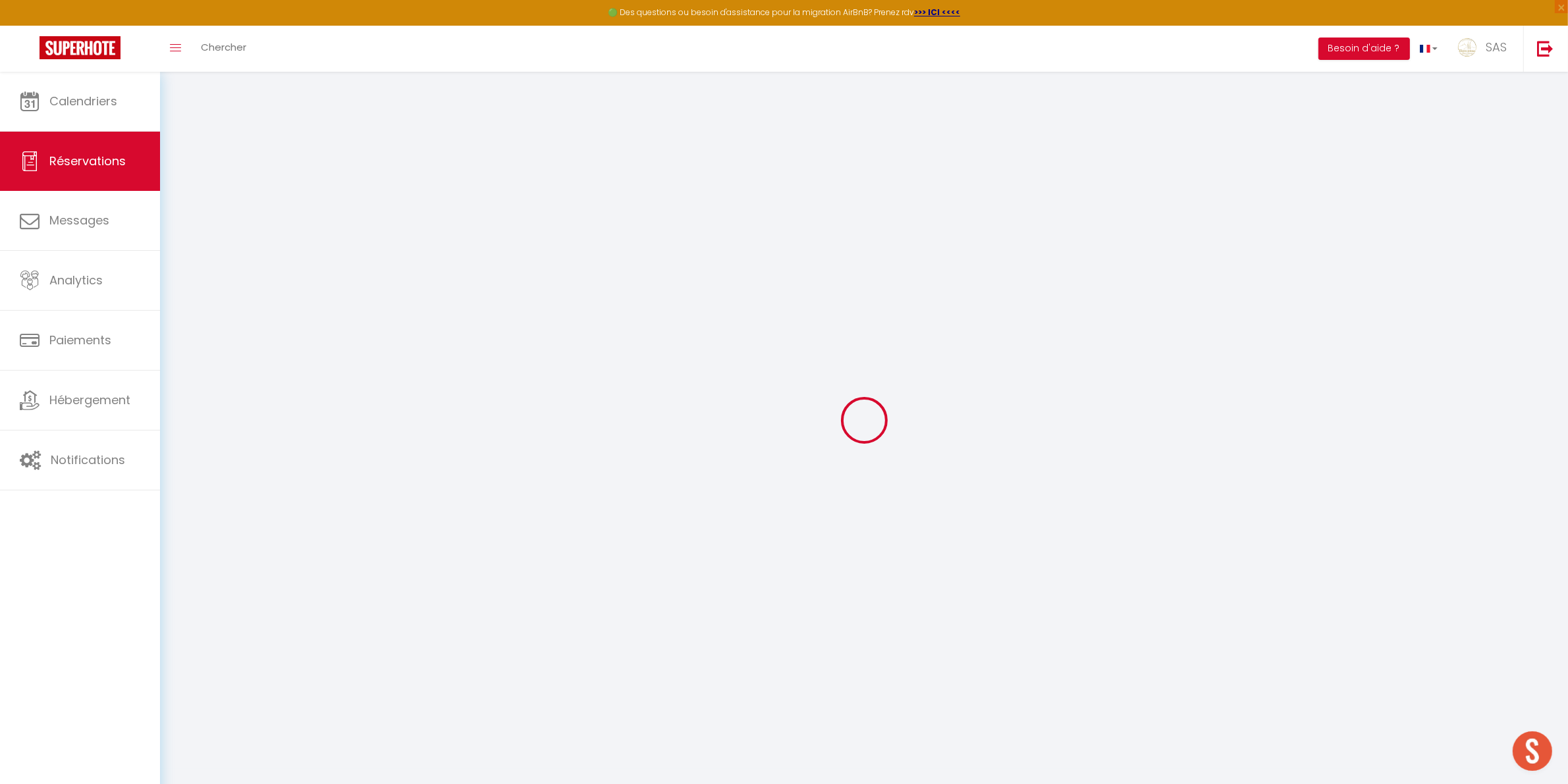
type input "[GEOGRAPHIC_DATA]"
select select "FR"
type input "55.34"
type input "4.73"
select select "36470"
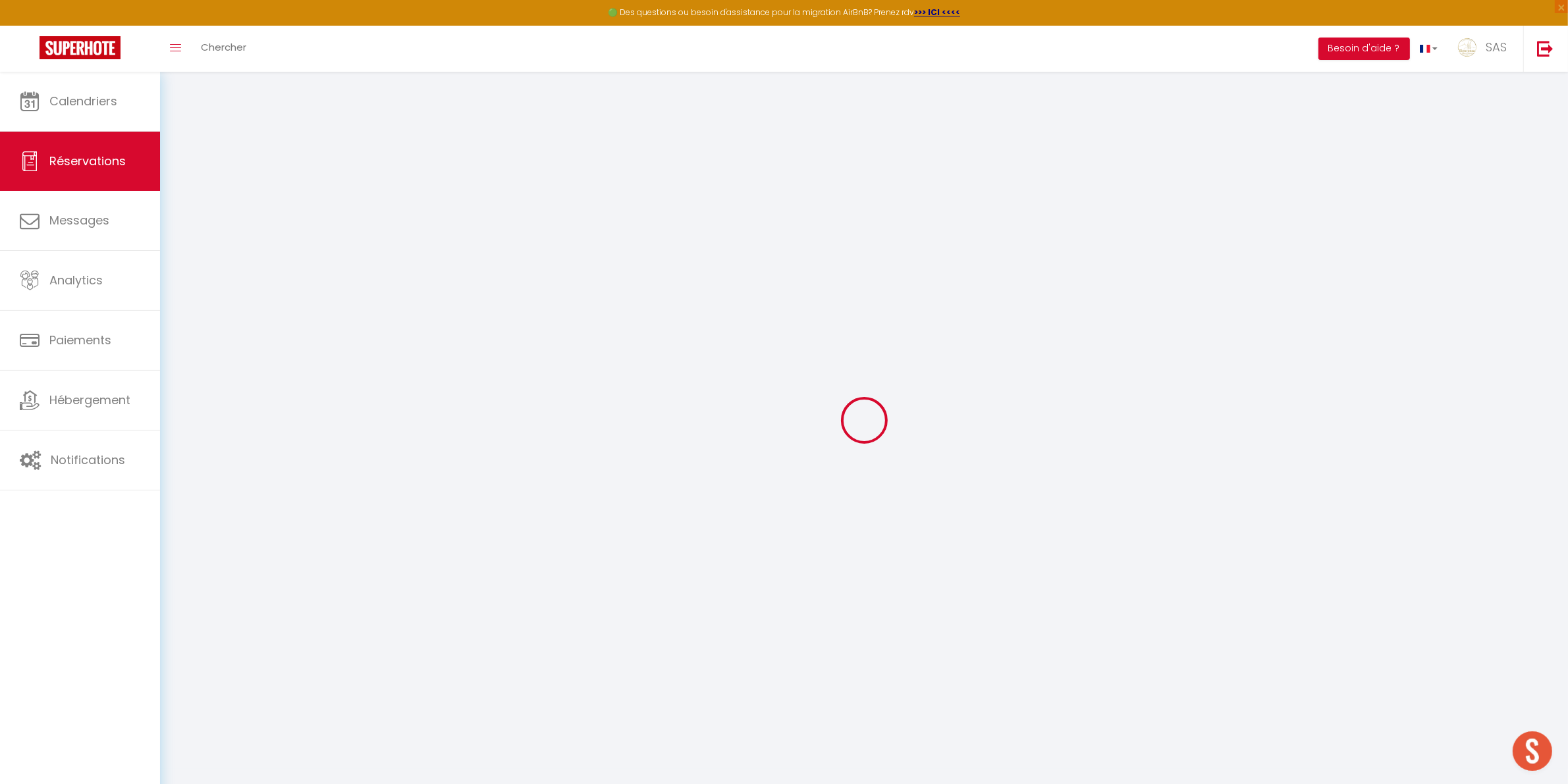
select select "1"
select select
type input "2"
select select "12"
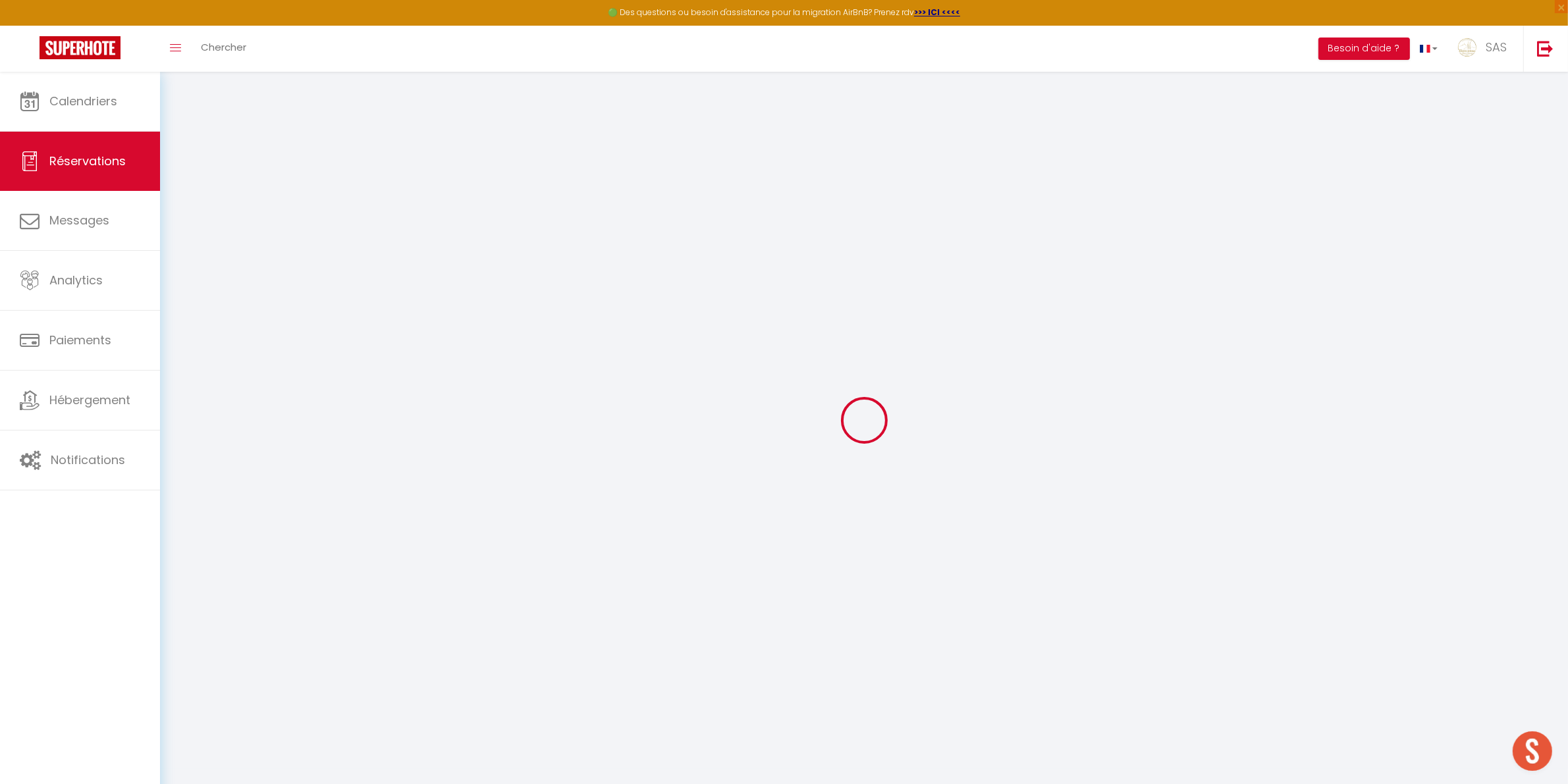
select select
type input "265.5"
checkbox input "false"
type input "0"
select select "2"
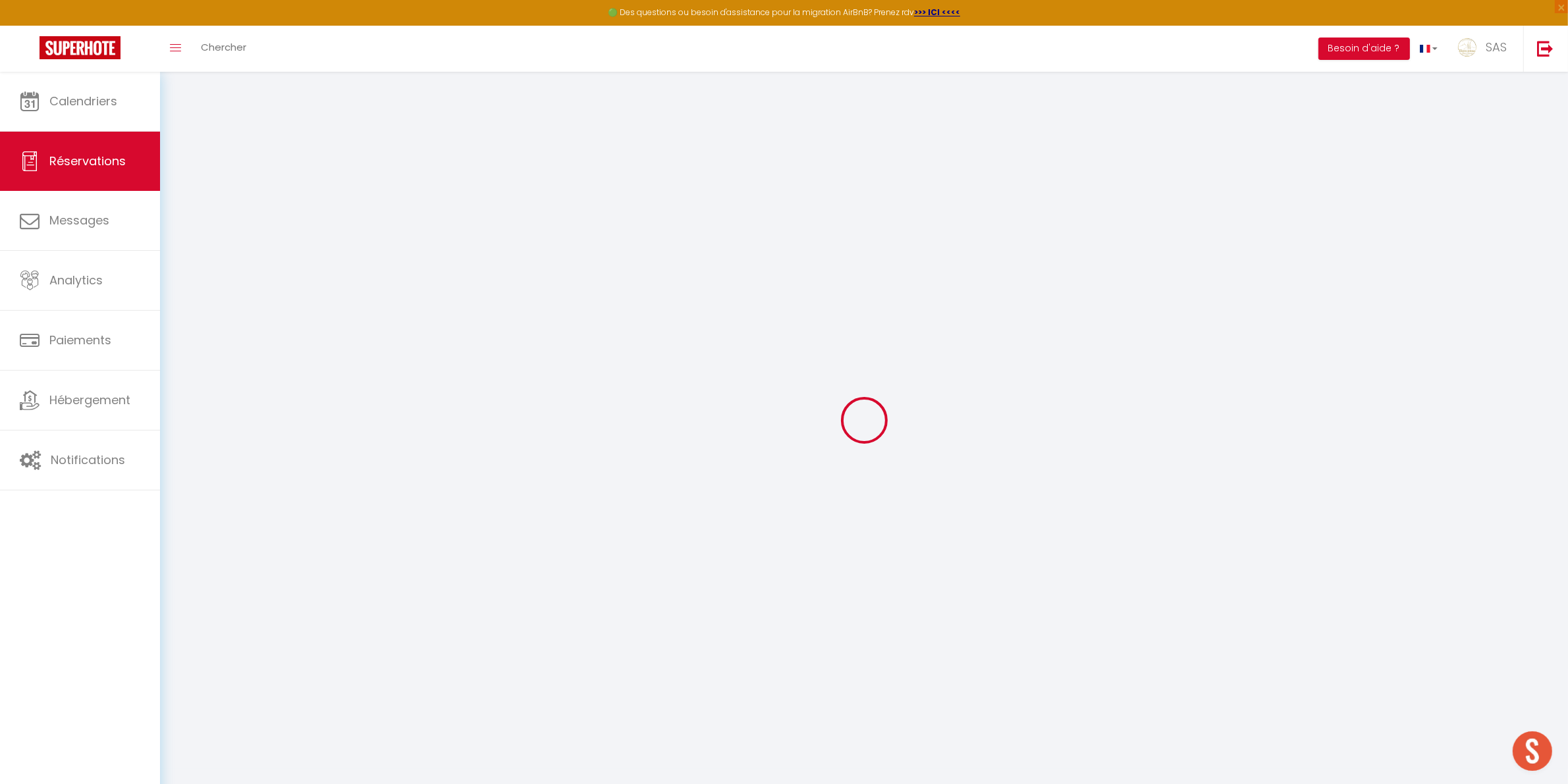
type input "0"
select select
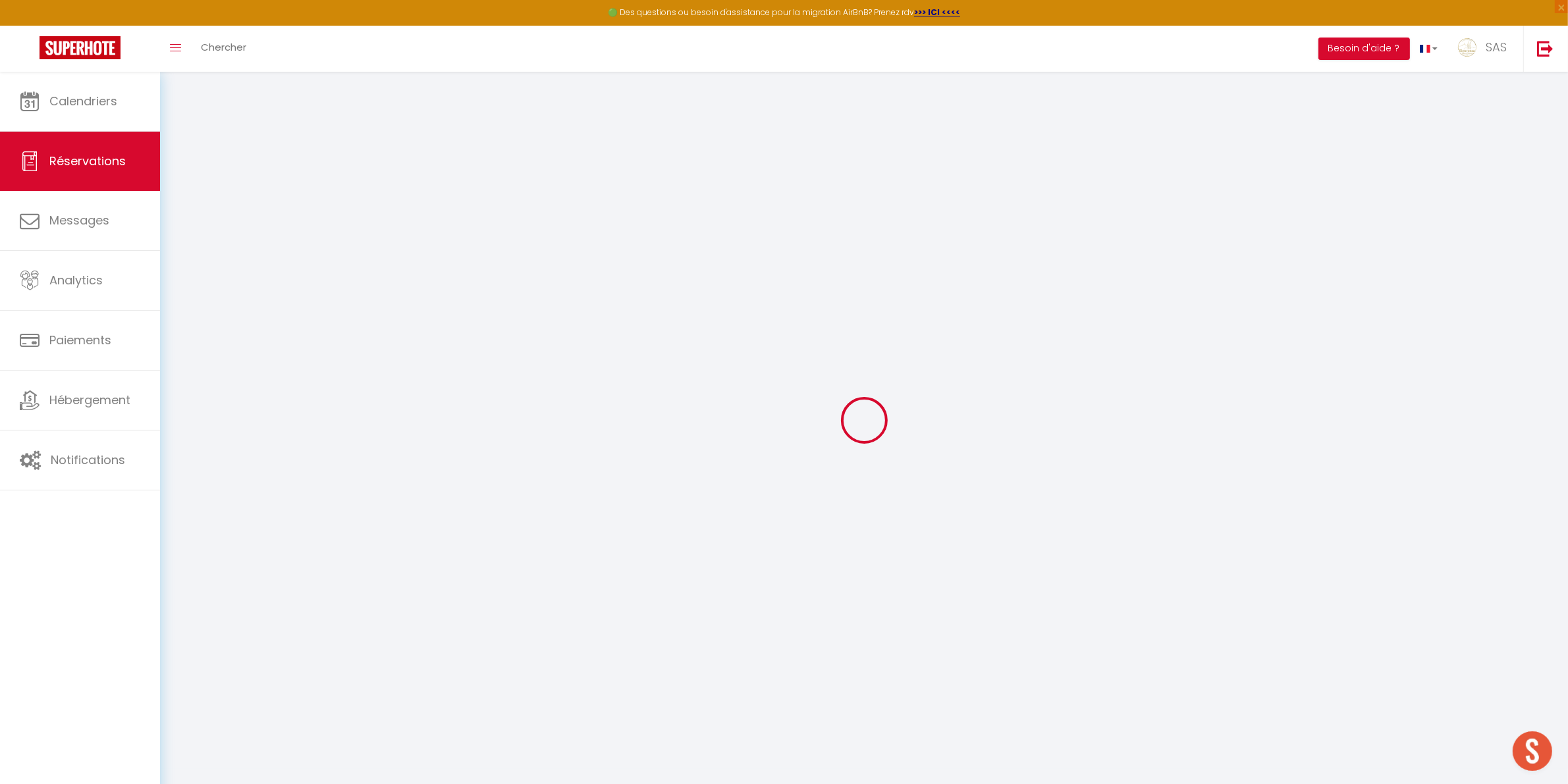
select select "15"
checkbox input "false"
select select
checkbox input "false"
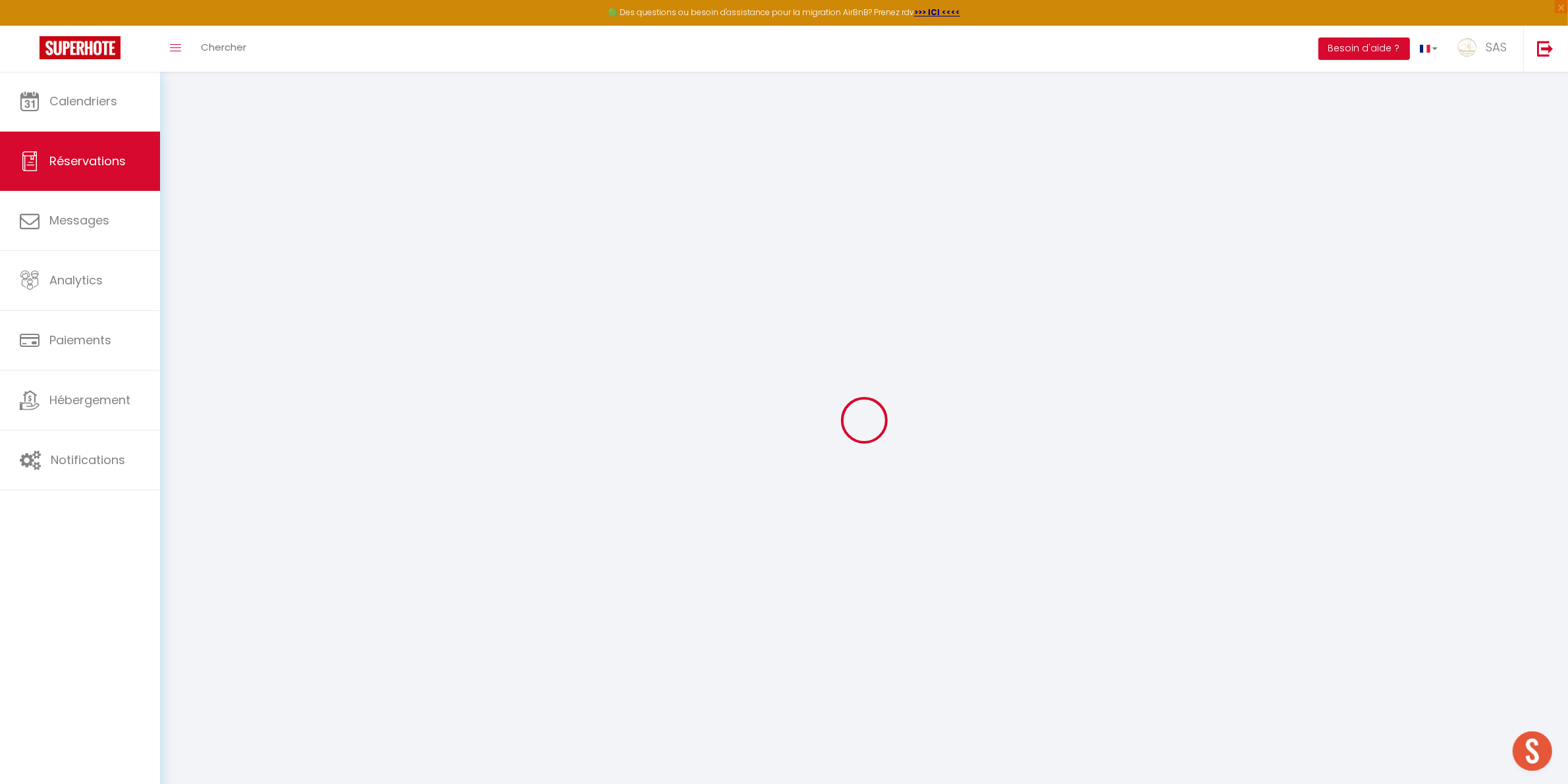
select select
checkbox input "false"
select select
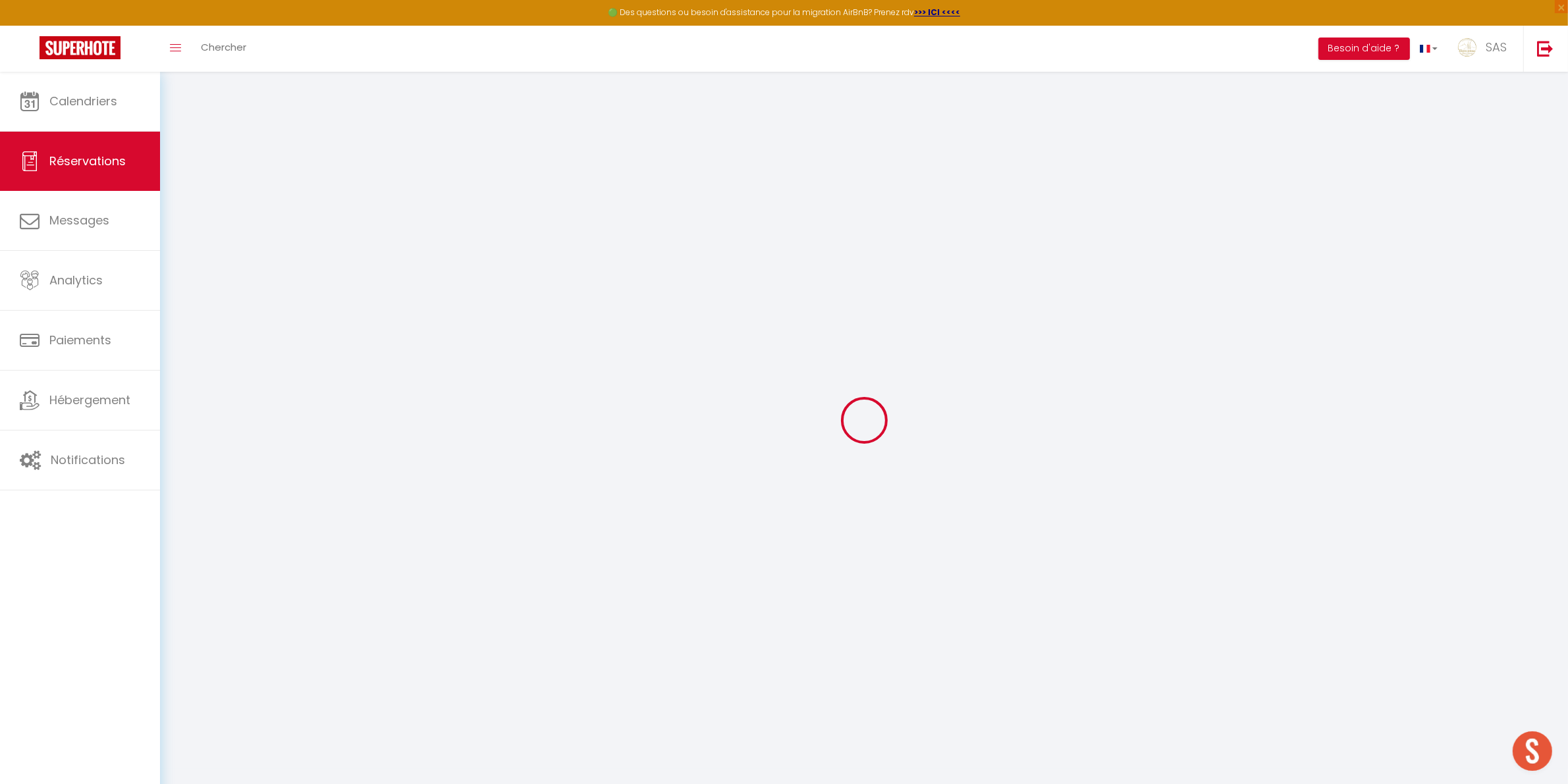
checkbox input "false"
type textarea "** THIS RESERVATION HAS BEEN PRE-PAID ** Il s'agit d'une réservation Smart Flex…"
type textarea "especes agence(on) 300€ accrod endri"
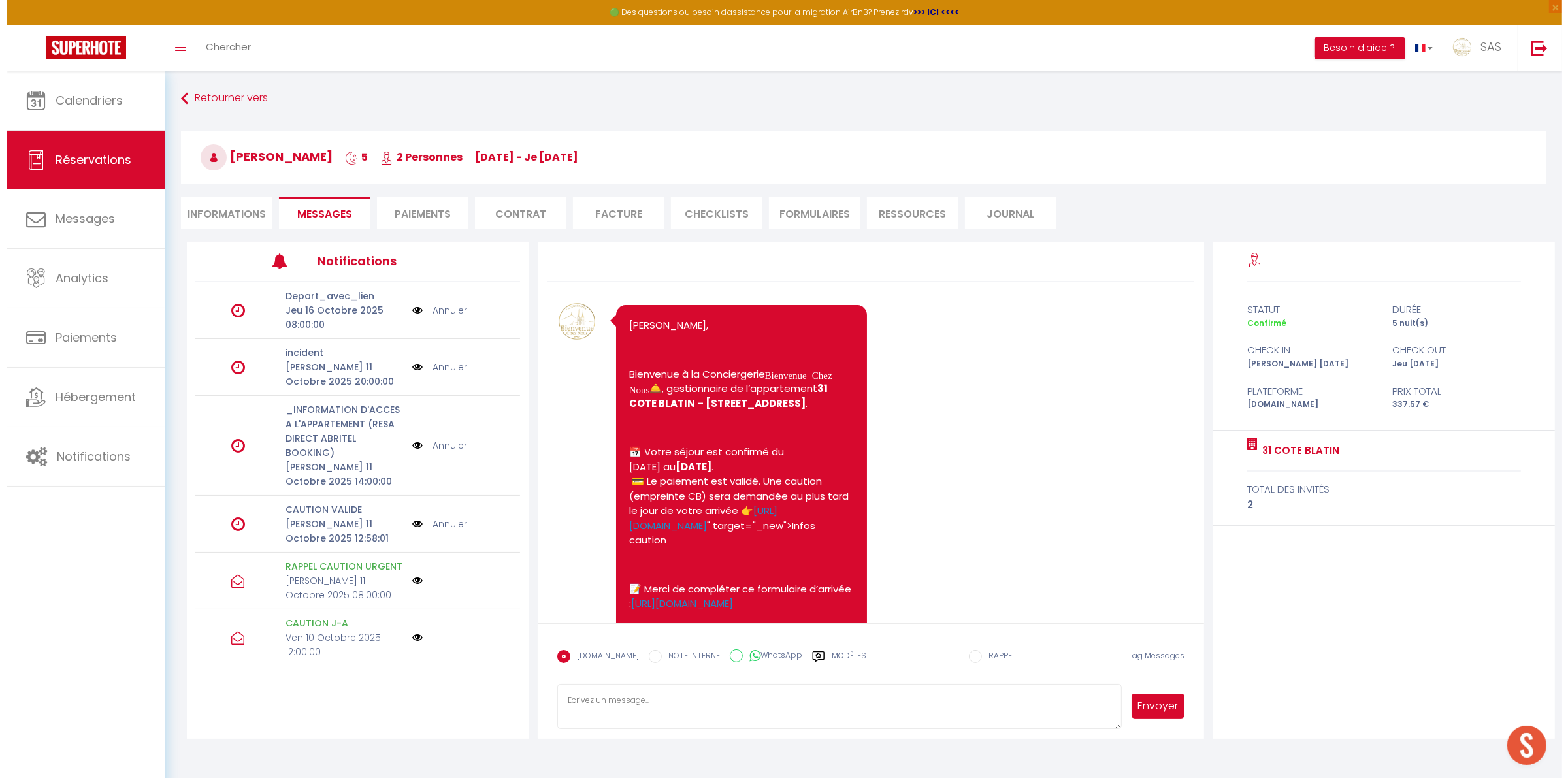
scroll to position [2647, 0]
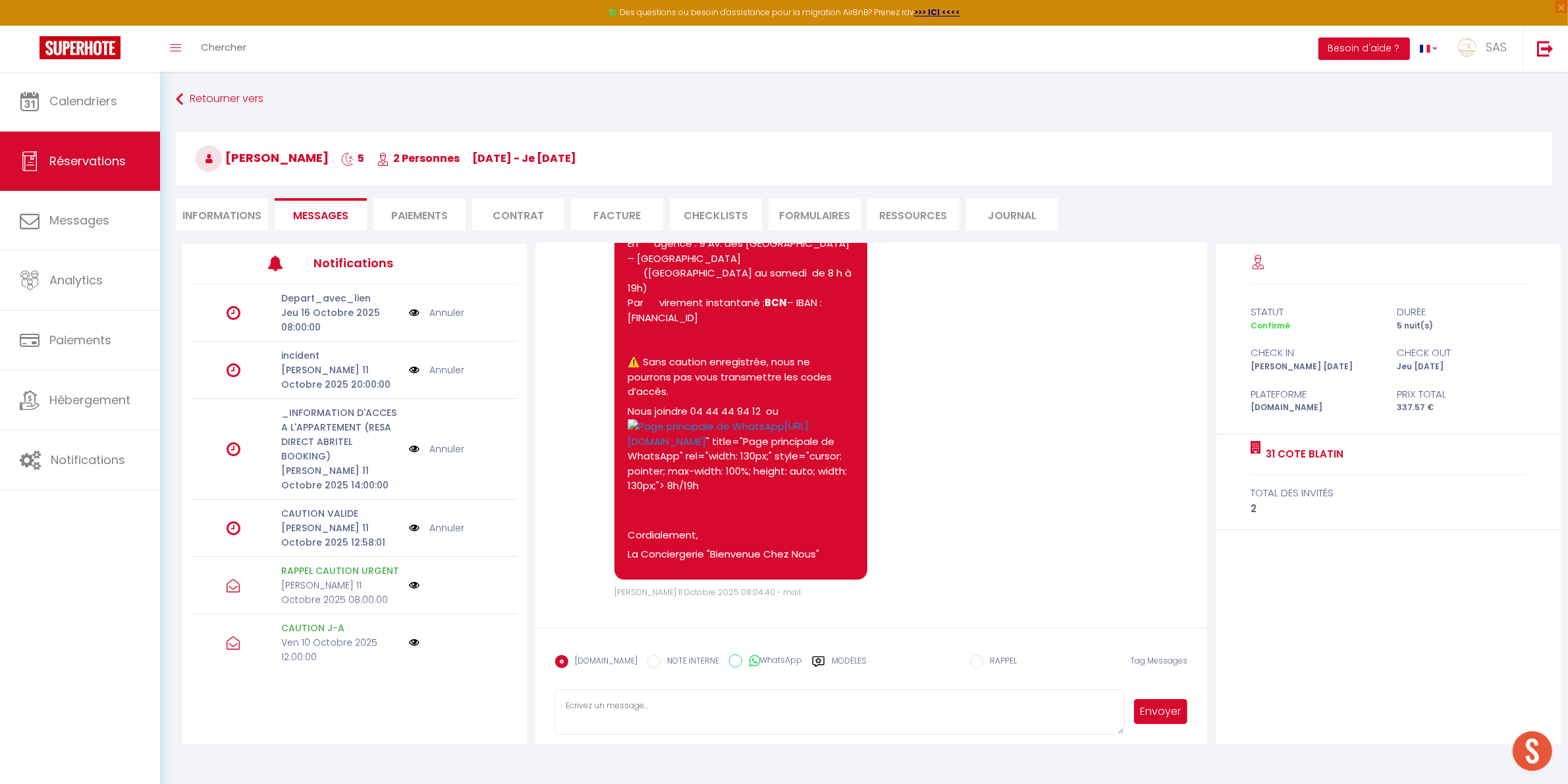
click at [409, 448] on img at bounding box center [414, 449] width 10 height 14
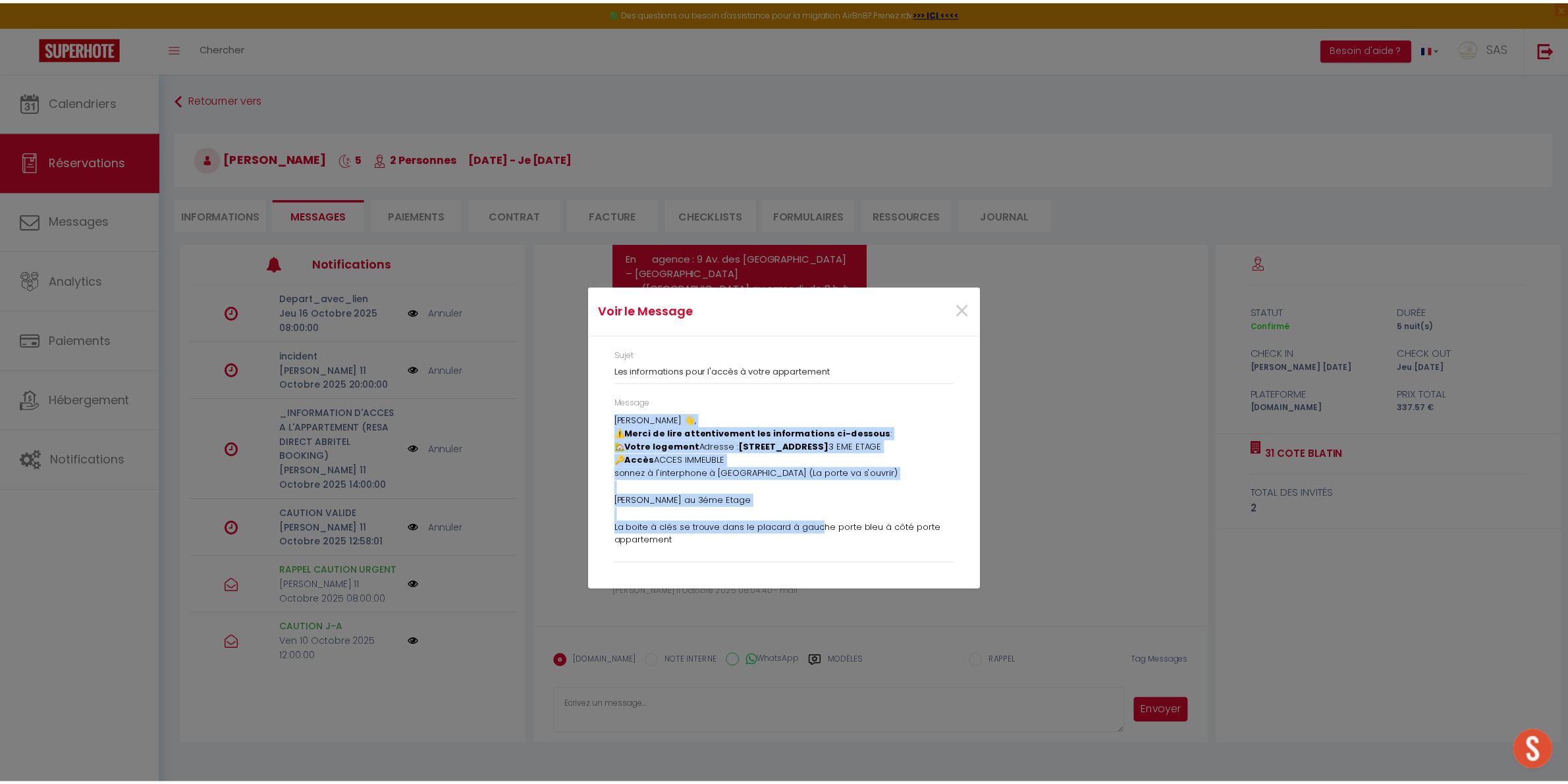
scroll to position [214, 0]
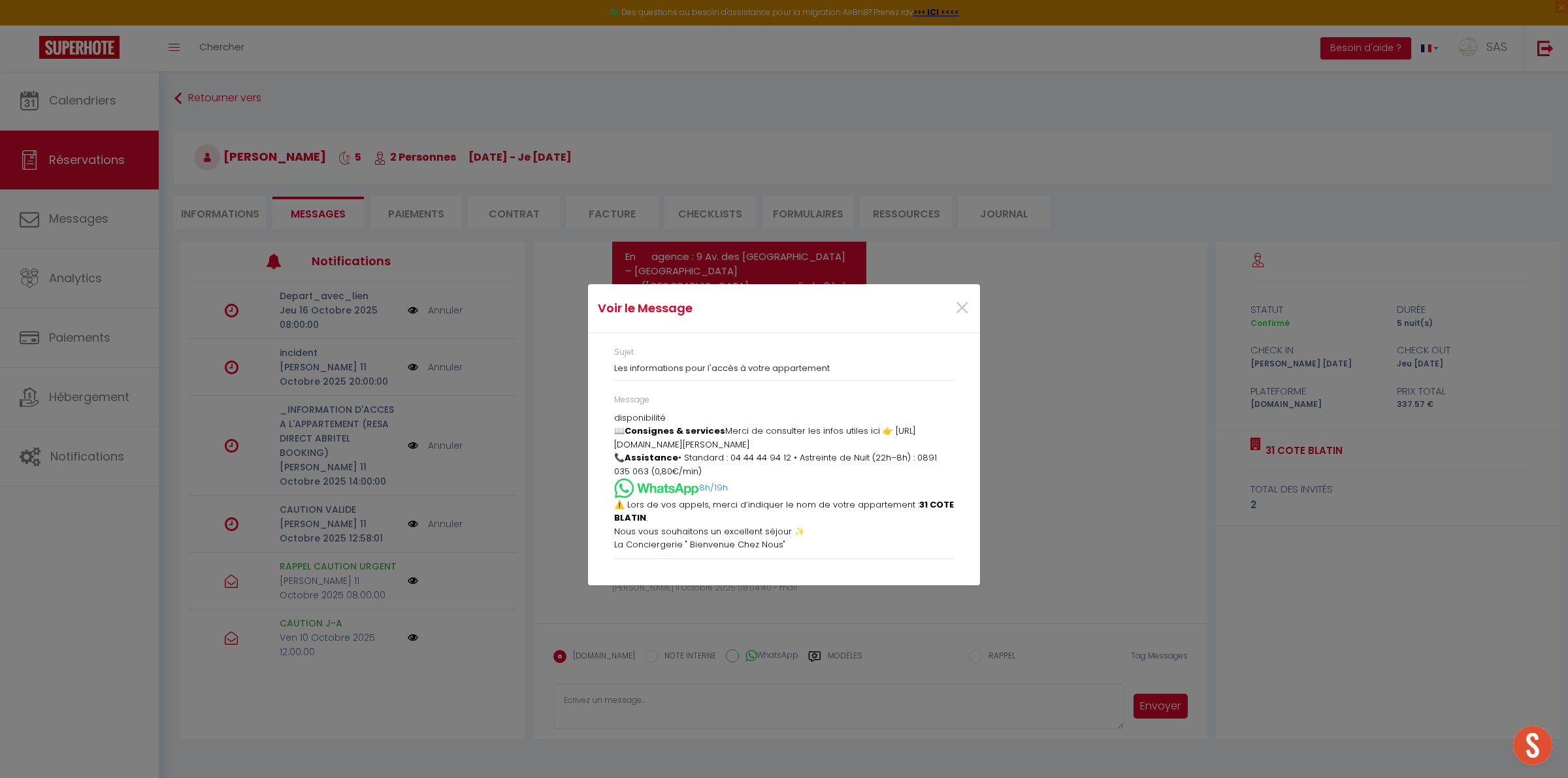
drag, startPoint x: 612, startPoint y: 416, endPoint x: 820, endPoint y: 547, distance: 245.8
click at [820, 547] on div "Message [PERSON_NAME] 👋, ⚠️ Merci de lire attentivement les informations ci-des…" at bounding box center [784, 483] width 357 height 178
copy div "Loremip Dolorsit 👋, ⚠️ Ametc ad elit seddoeiusmodt inc utlaboreetdo ma-aliquae …"
drag, startPoint x: 958, startPoint y: 312, endPoint x: 926, endPoint y: 337, distance: 40.6
click at [958, 314] on span "×" at bounding box center [962, 308] width 16 height 39
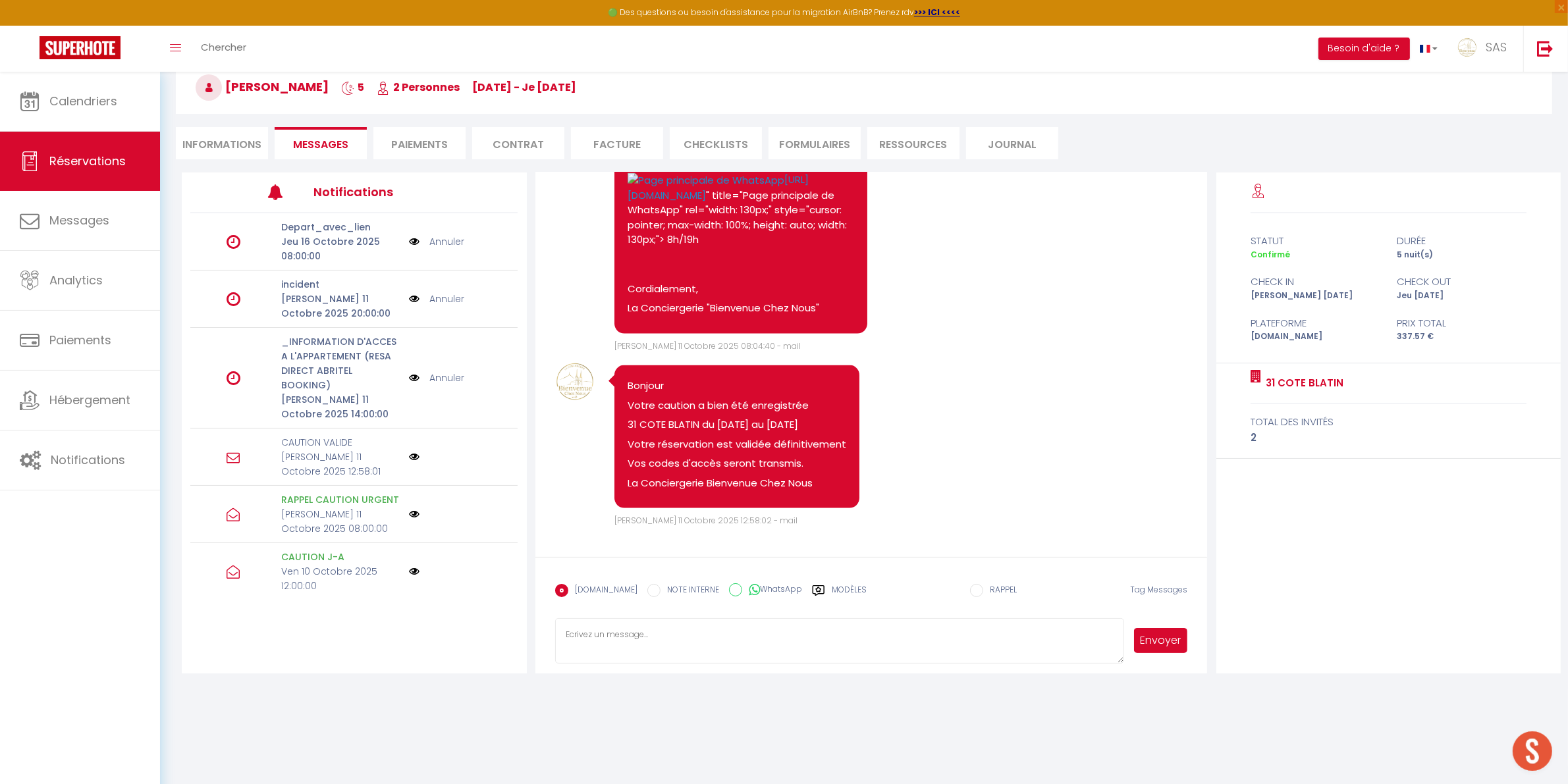
scroll to position [2445, 0]
click at [229, 144] on li "Informations" at bounding box center [222, 143] width 92 height 32
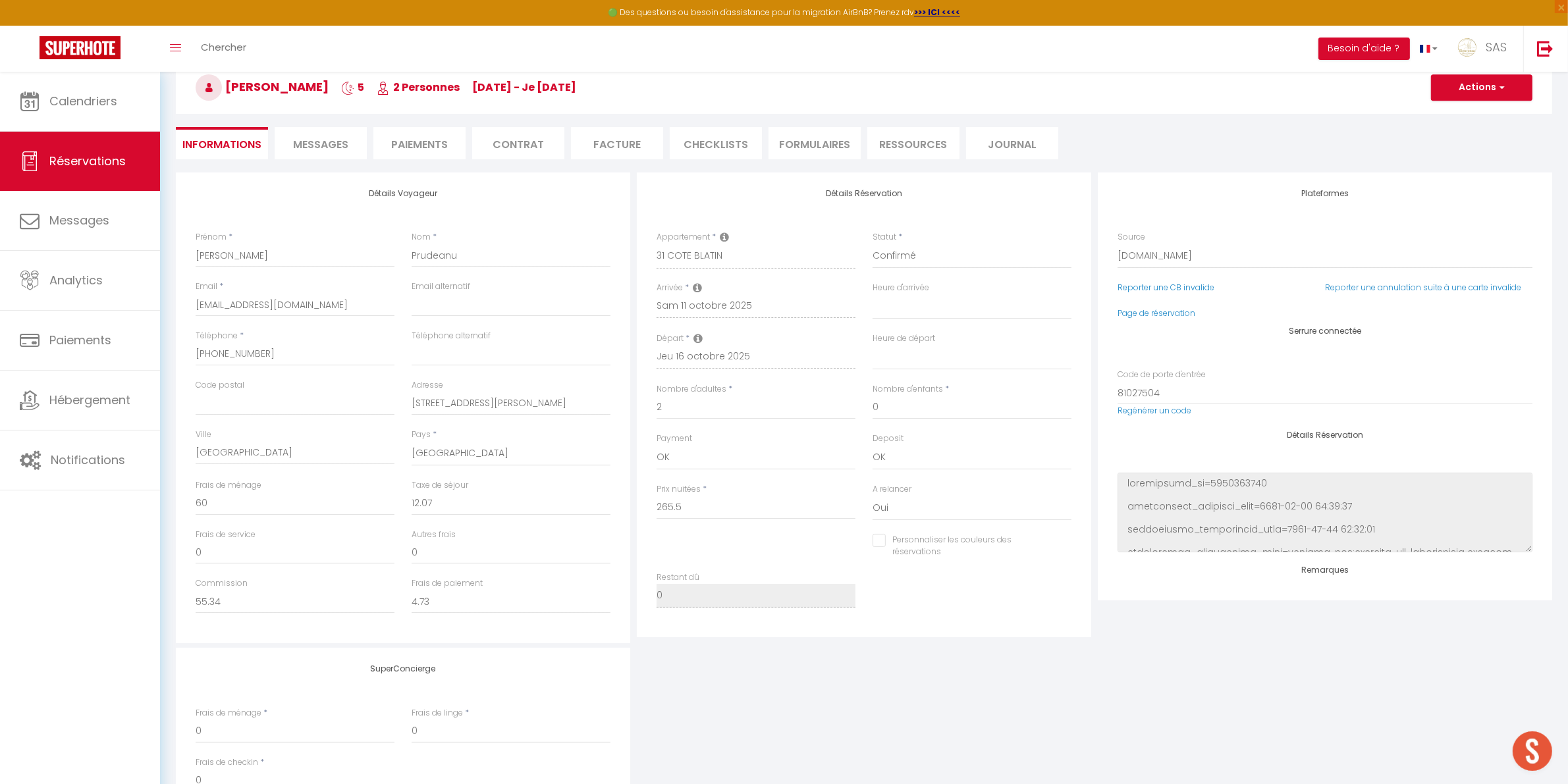
select select
checkbox input "false"
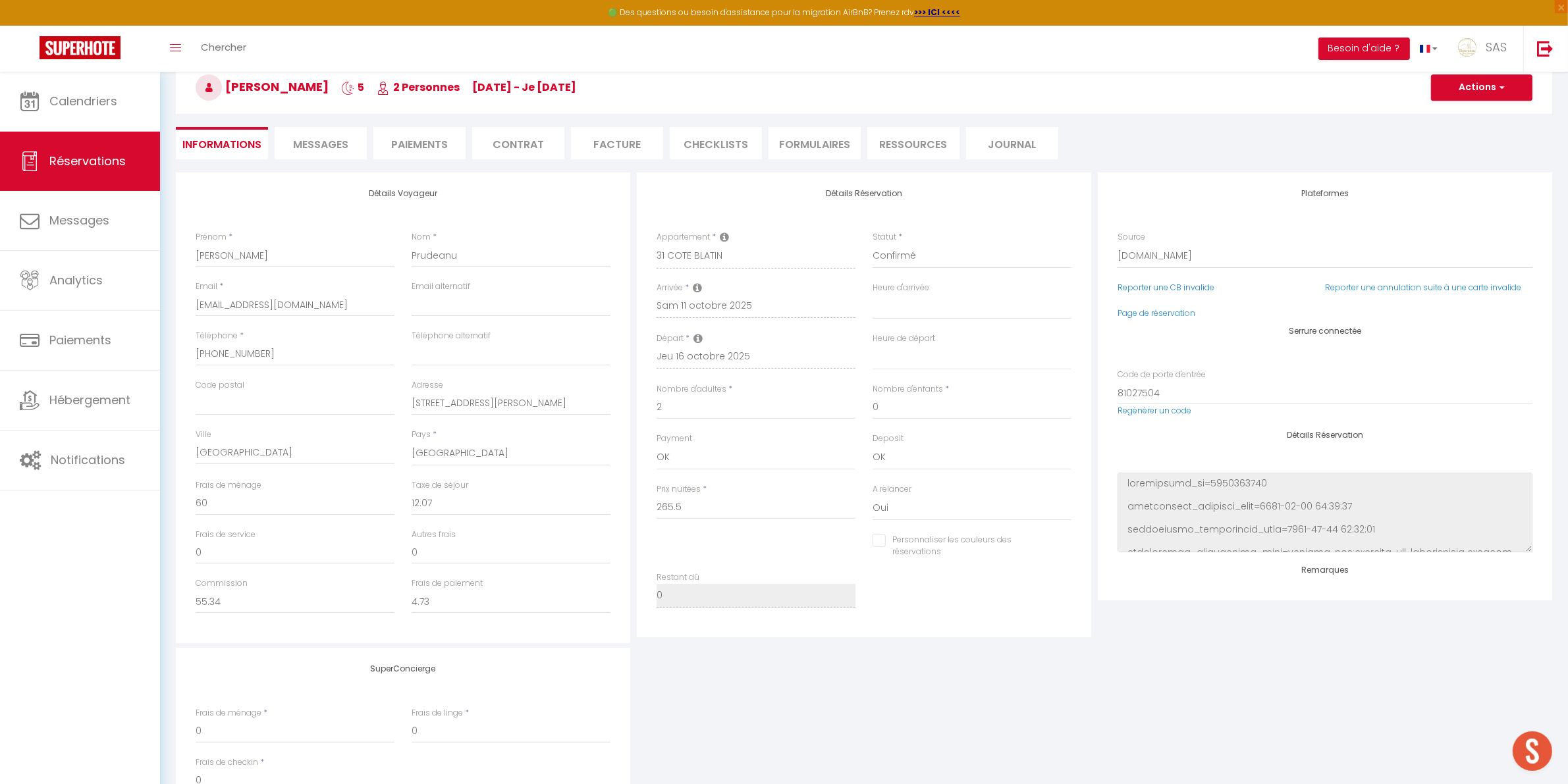
select select
checkbox input "false"
select select
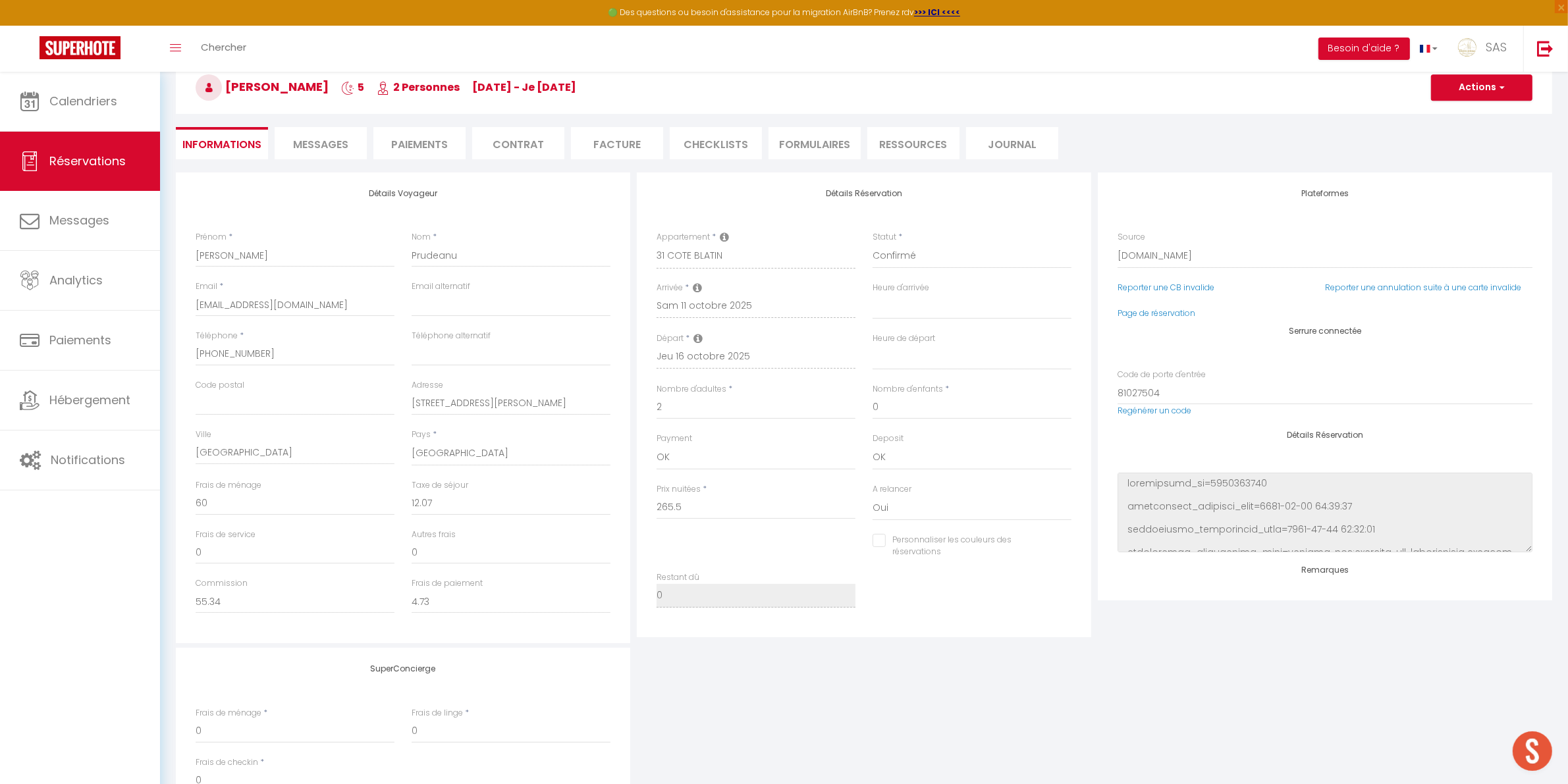
checkbox input "false"
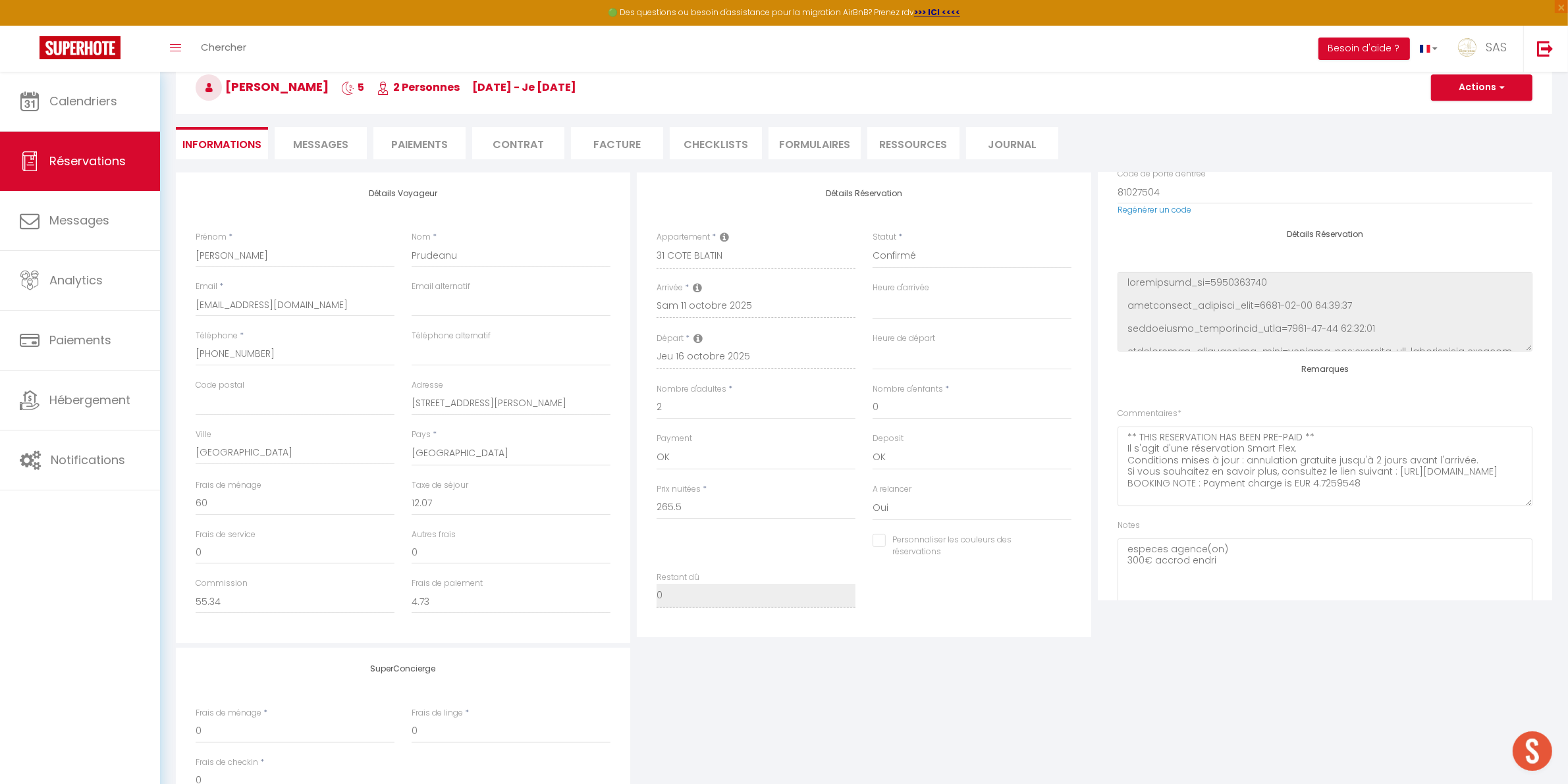
scroll to position [248, 0]
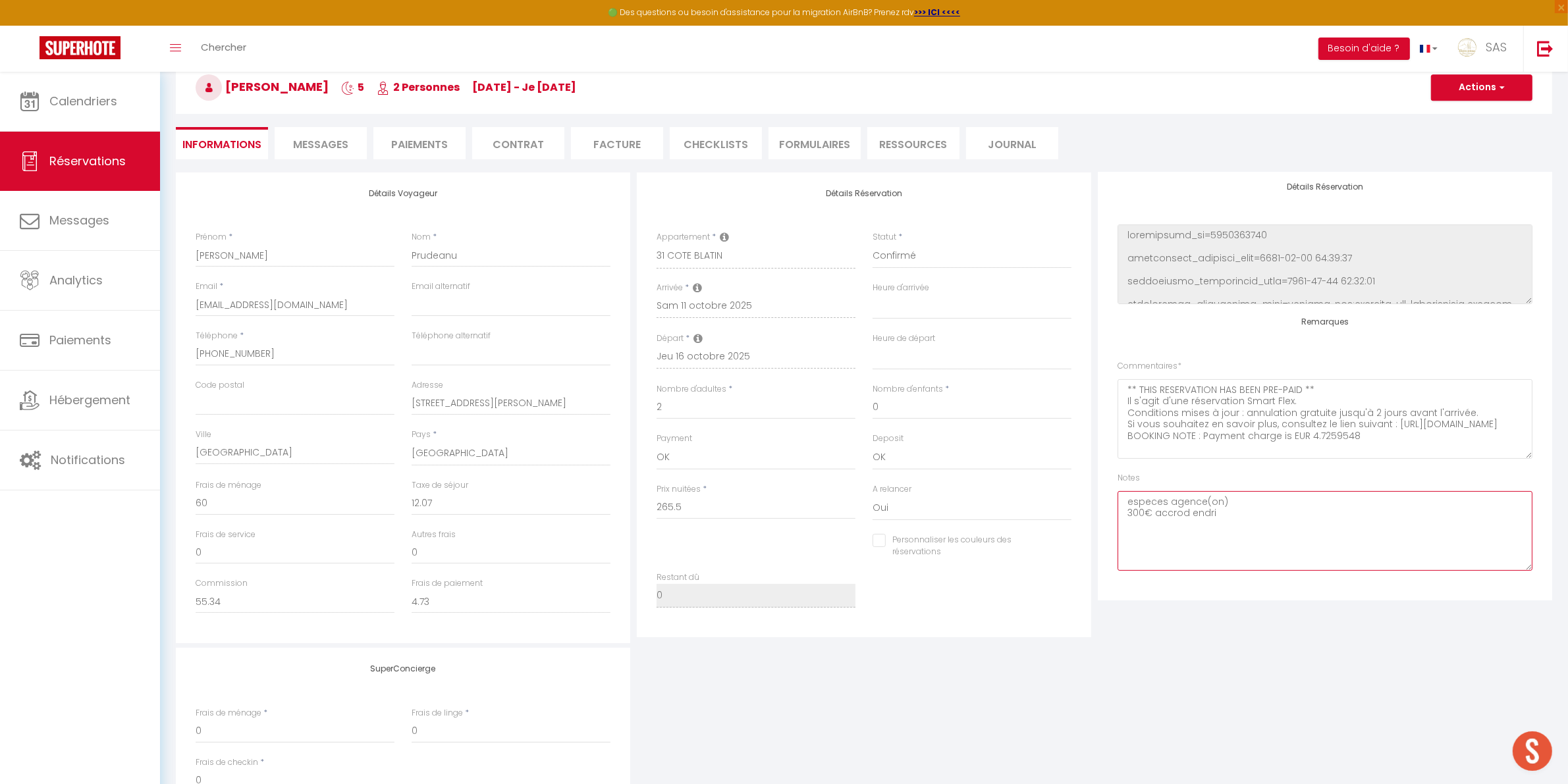
click at [1225, 500] on textarea "especes agence(on) 300€ accrod endri" at bounding box center [1324, 531] width 415 height 80
type textarea "especes agence 300€ accrod endri"
select select
checkbox input "false"
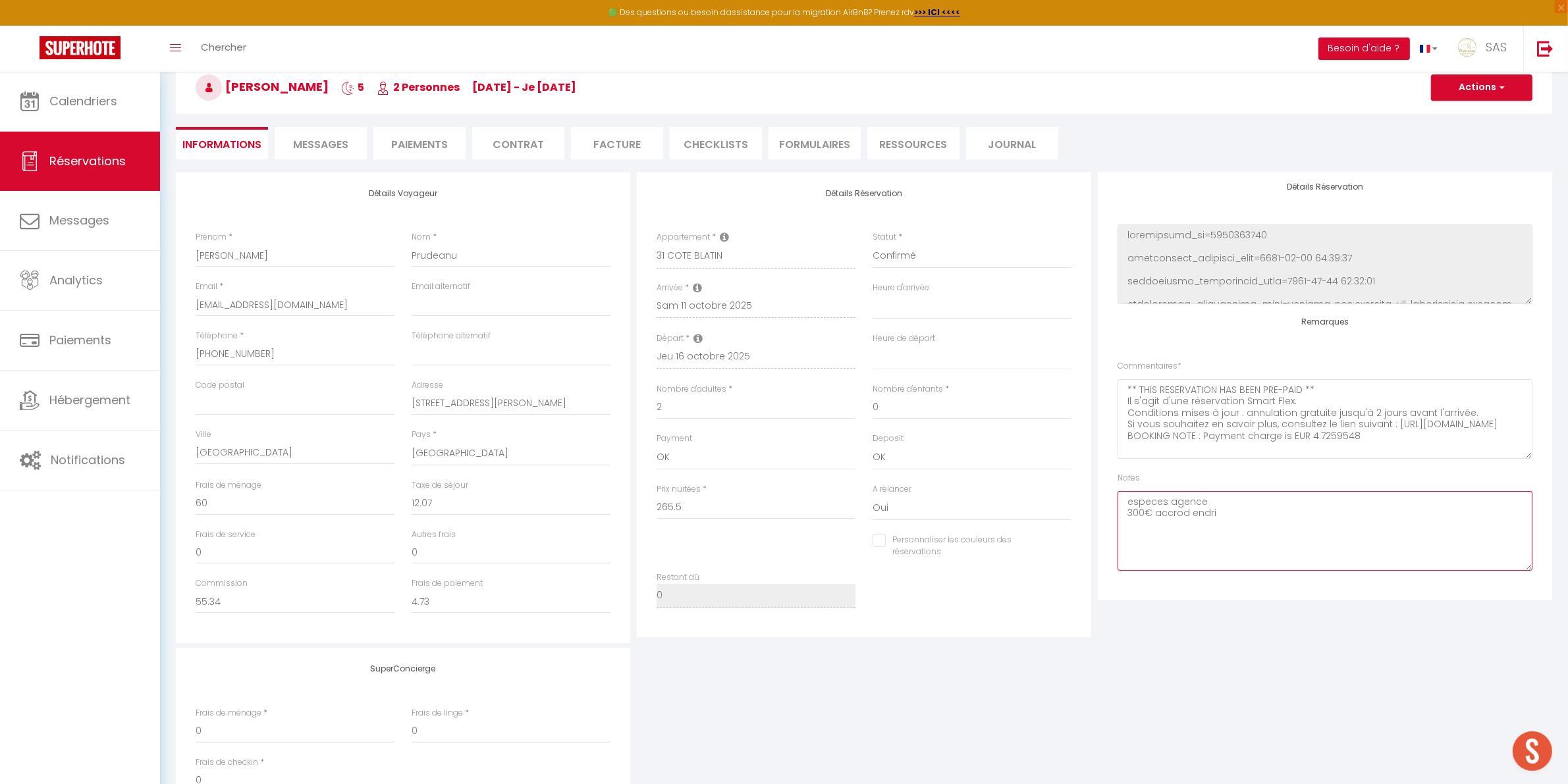
click at [1125, 514] on textarea "especes agence 300€ accrod endri" at bounding box center [1324, 531] width 415 height 80
click at [1325, 495] on textarea "especes agence 300€ accrod endri" at bounding box center [1324, 531] width 415 height 80
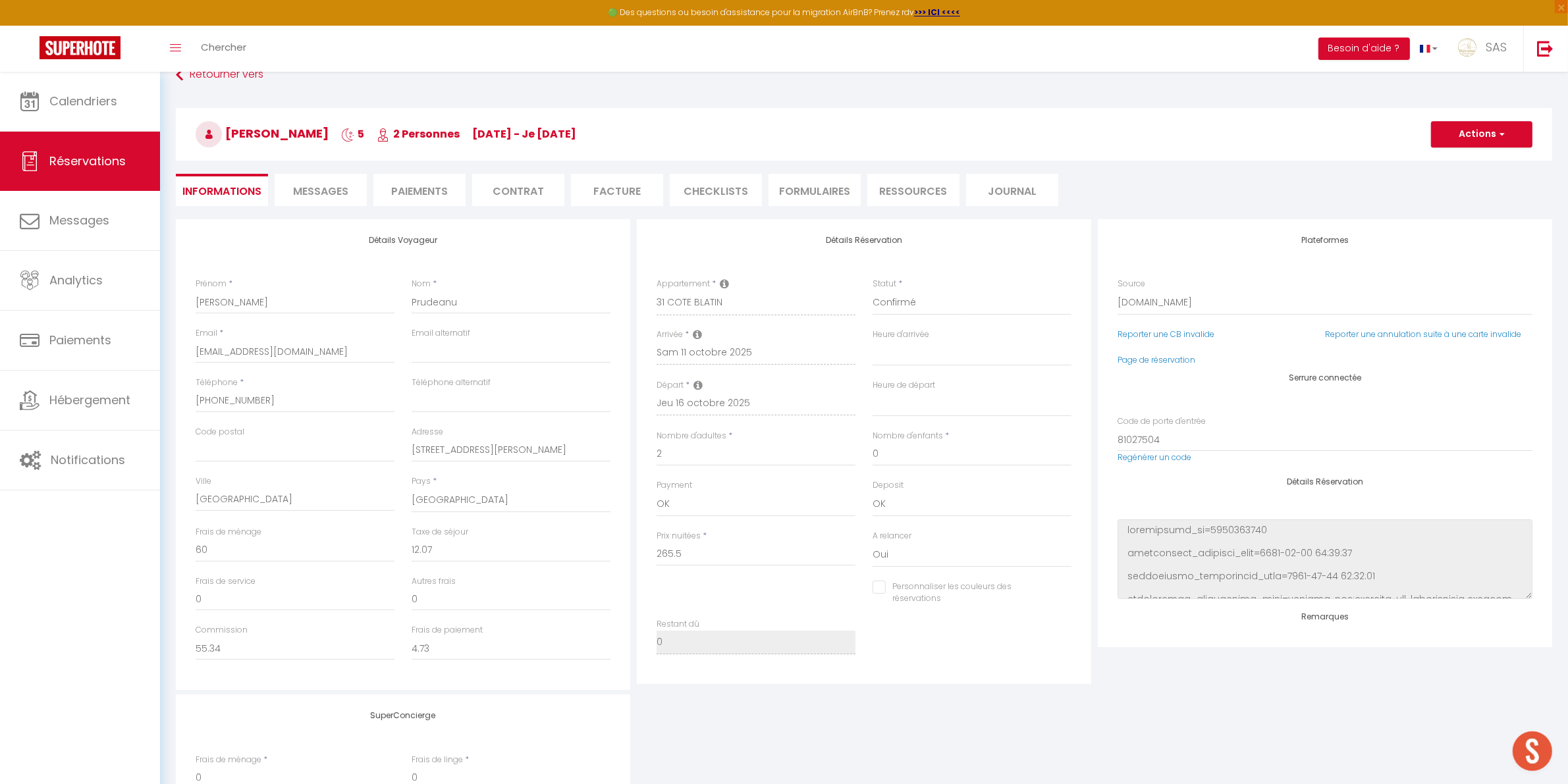
scroll to position [0, 0]
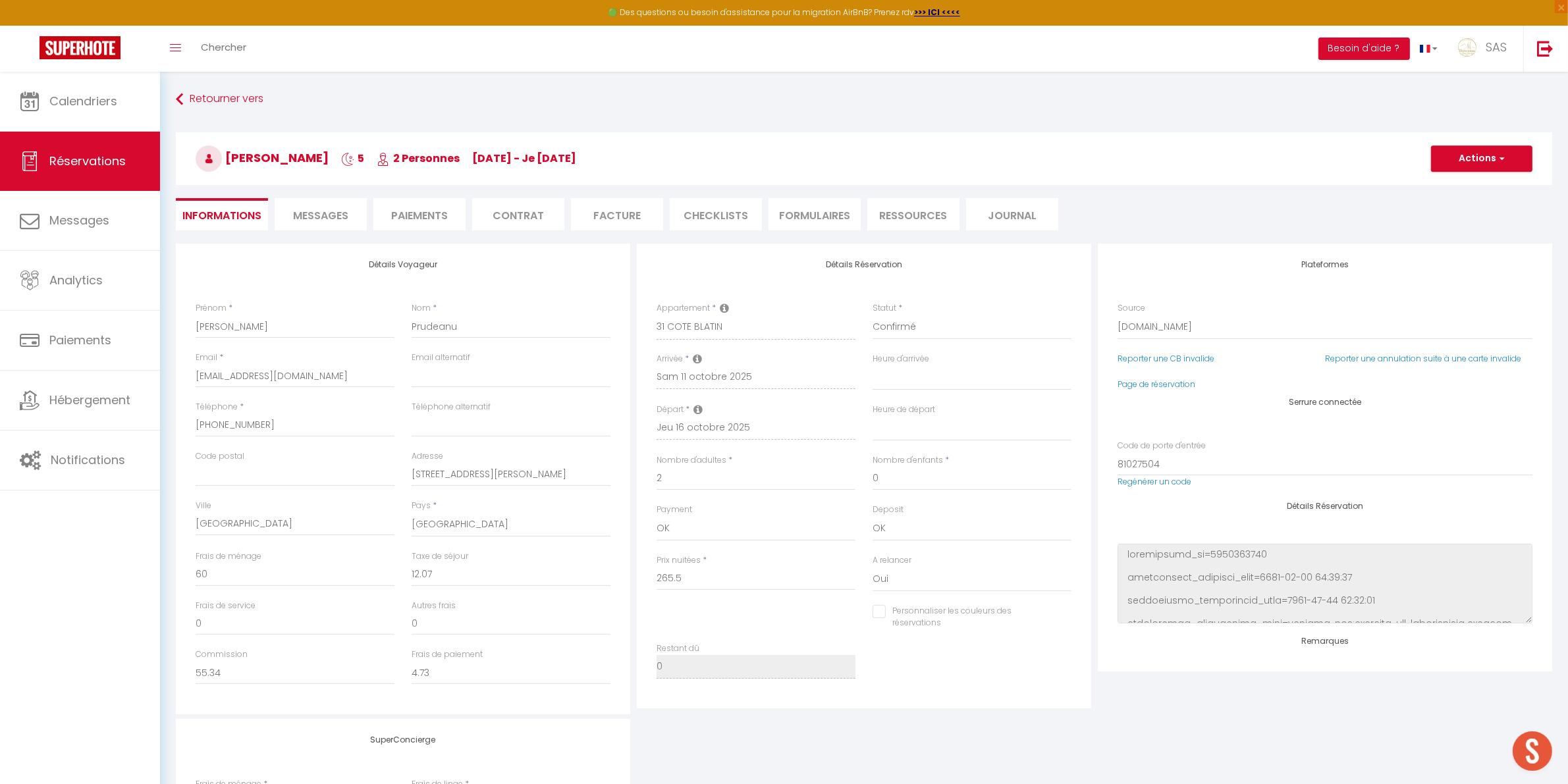
type textarea "especes agence 300€ accrod endri (on)"
click at [1483, 163] on button "Actions" at bounding box center [1481, 159] width 102 height 26
click at [1456, 182] on link "Enregistrer" at bounding box center [1468, 188] width 104 height 17
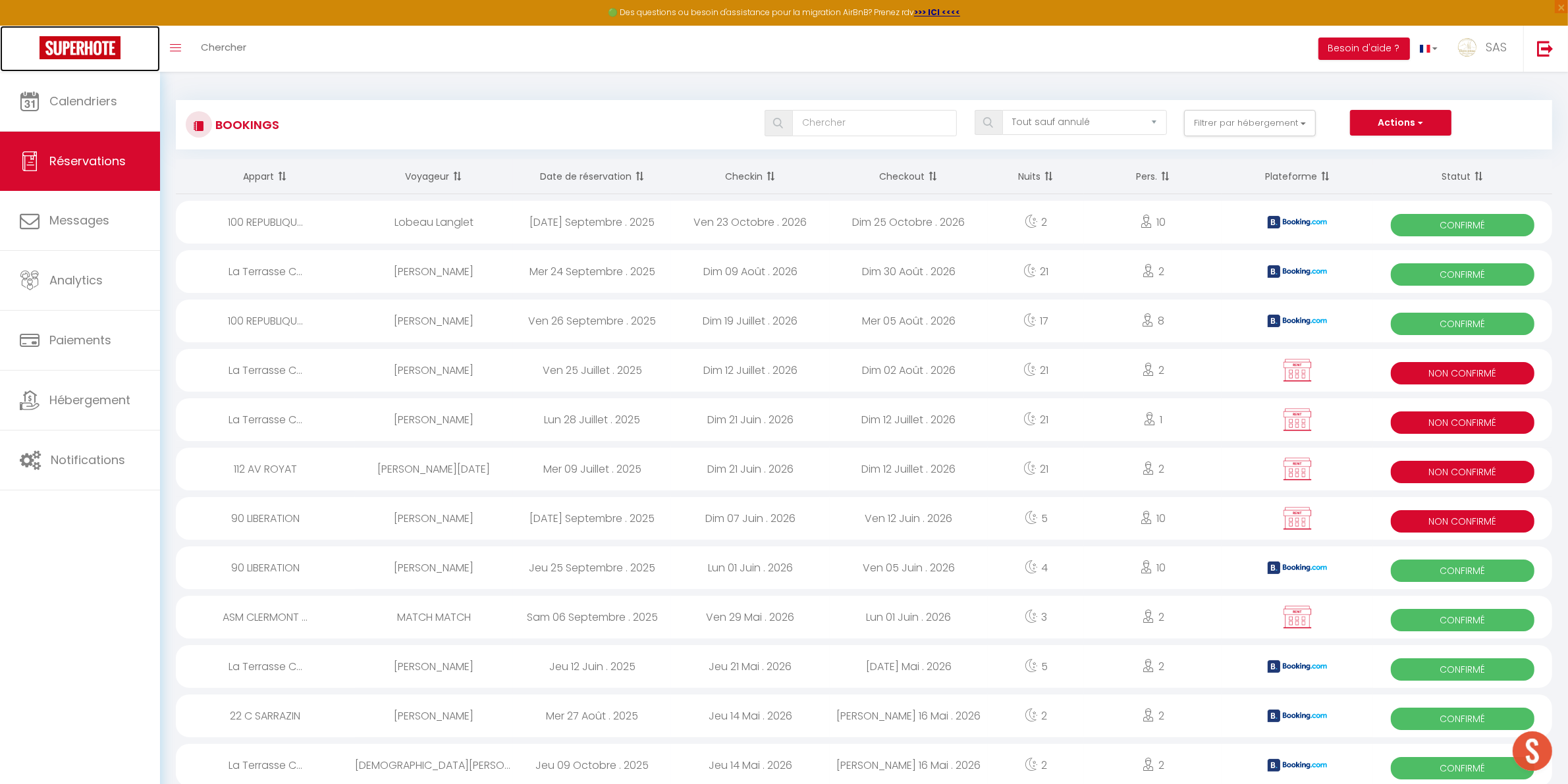
click at [43, 59] on img at bounding box center [80, 48] width 81 height 23
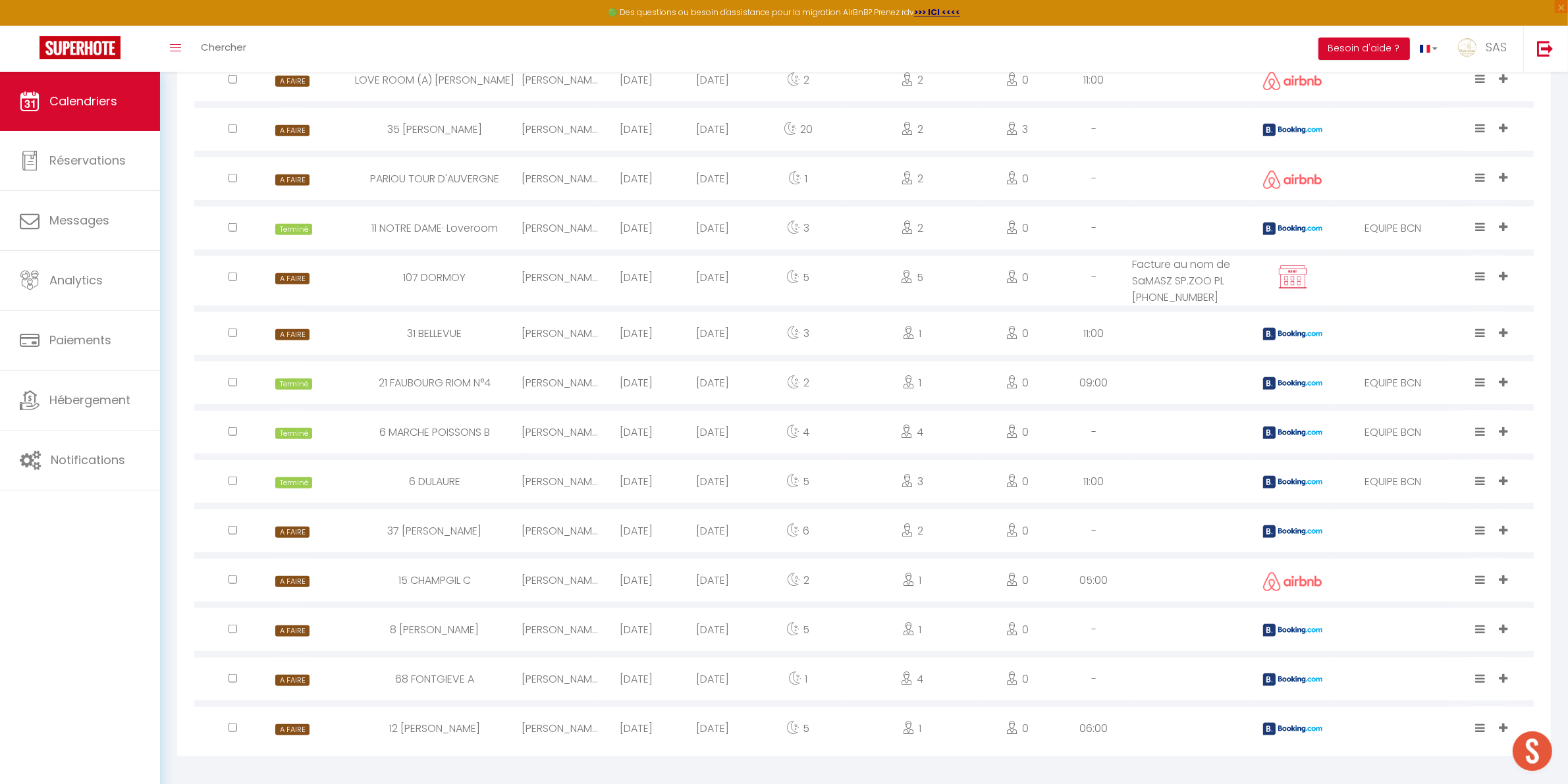
scroll to position [1611, 0]
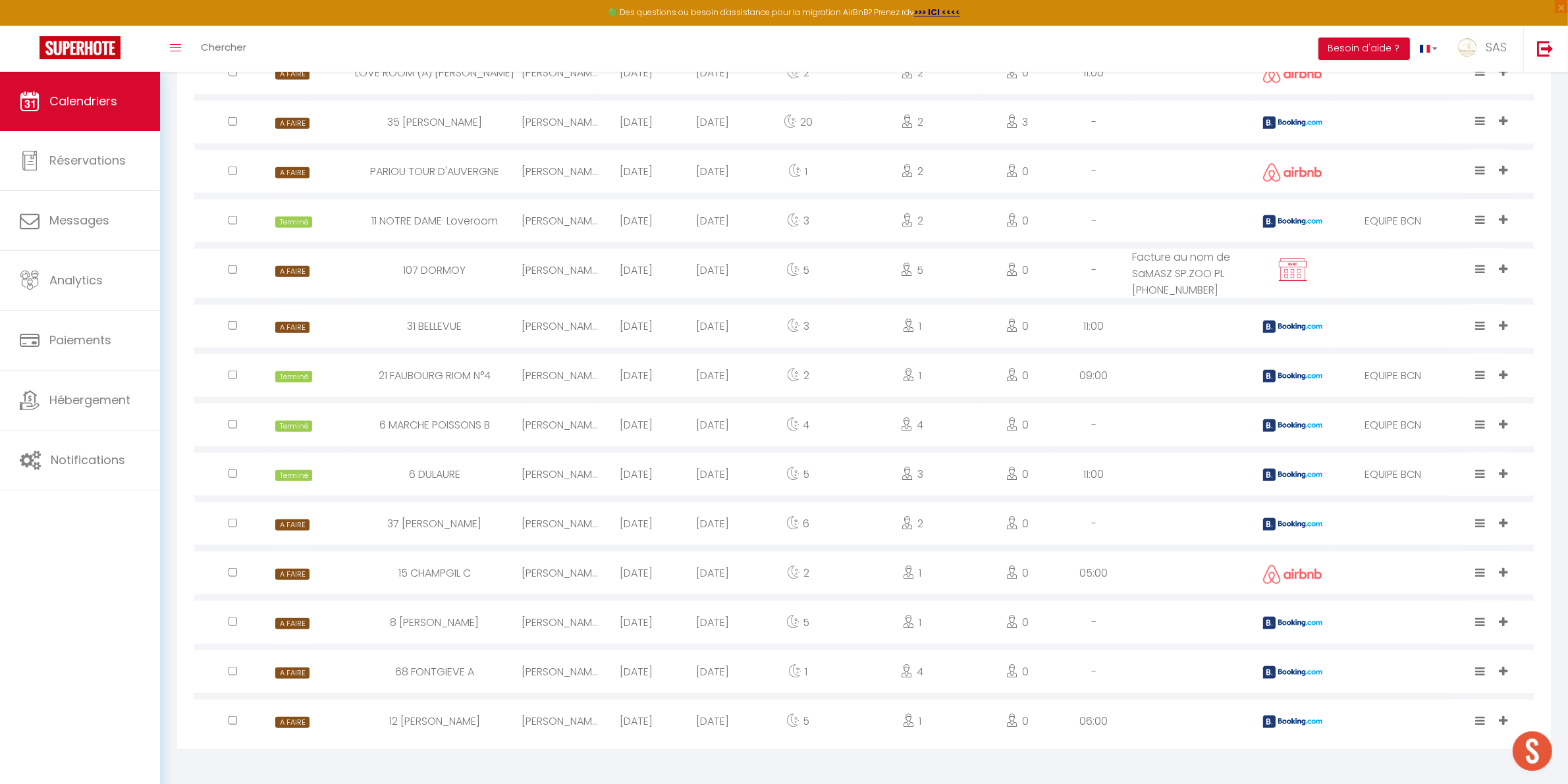
click at [1509, 665] on span at bounding box center [1505, 671] width 12 height 15
drag, startPoint x: 1428, startPoint y: 567, endPoint x: 1455, endPoint y: 591, distance: 36.1
click at [1428, 567] on li "EQUIPE" at bounding box center [1432, 570] width 167 height 25
click at [1479, 672] on icon at bounding box center [1480, 671] width 10 height 11
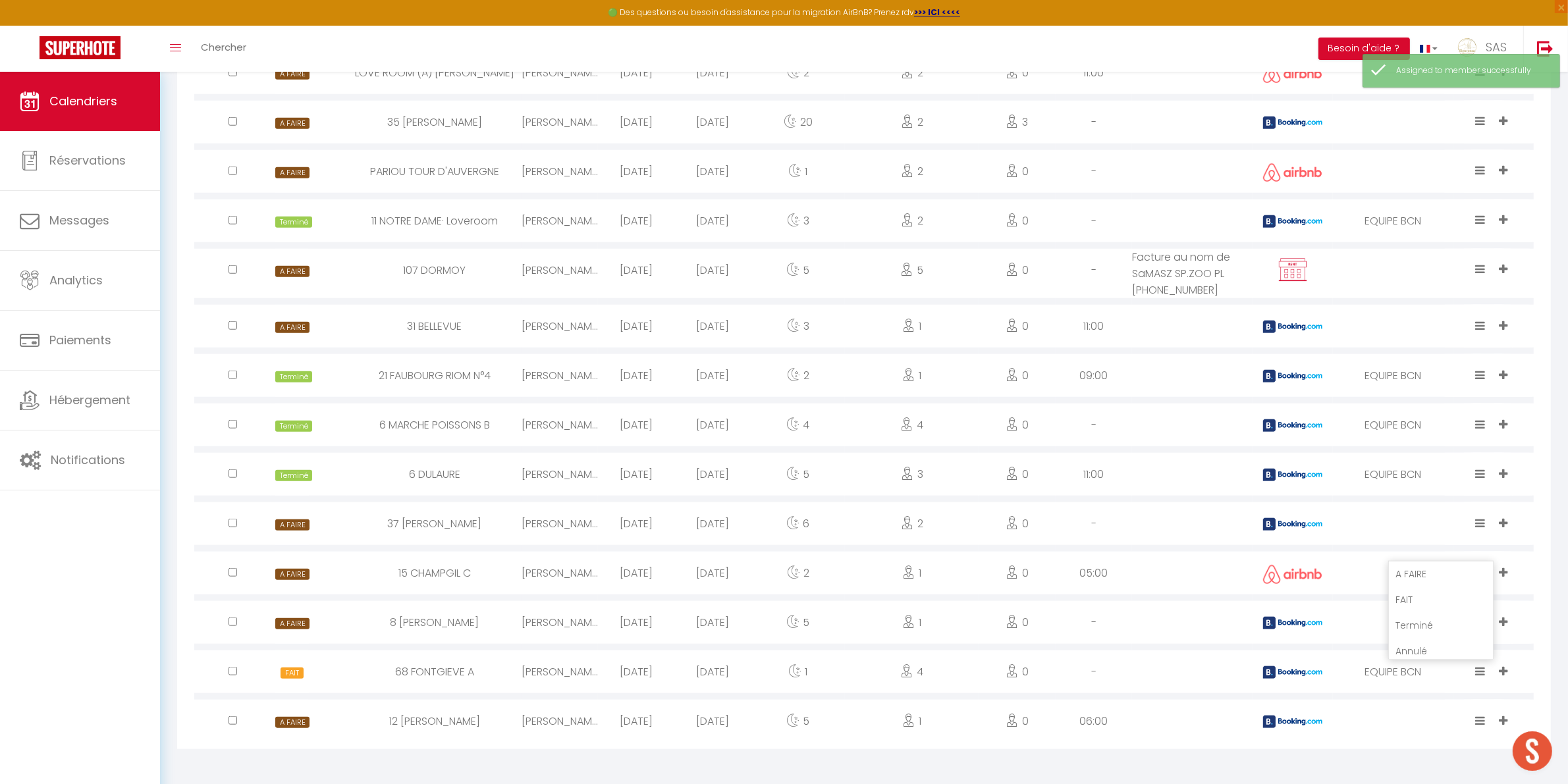
click at [1447, 627] on li "Terminé" at bounding box center [1440, 625] width 104 height 25
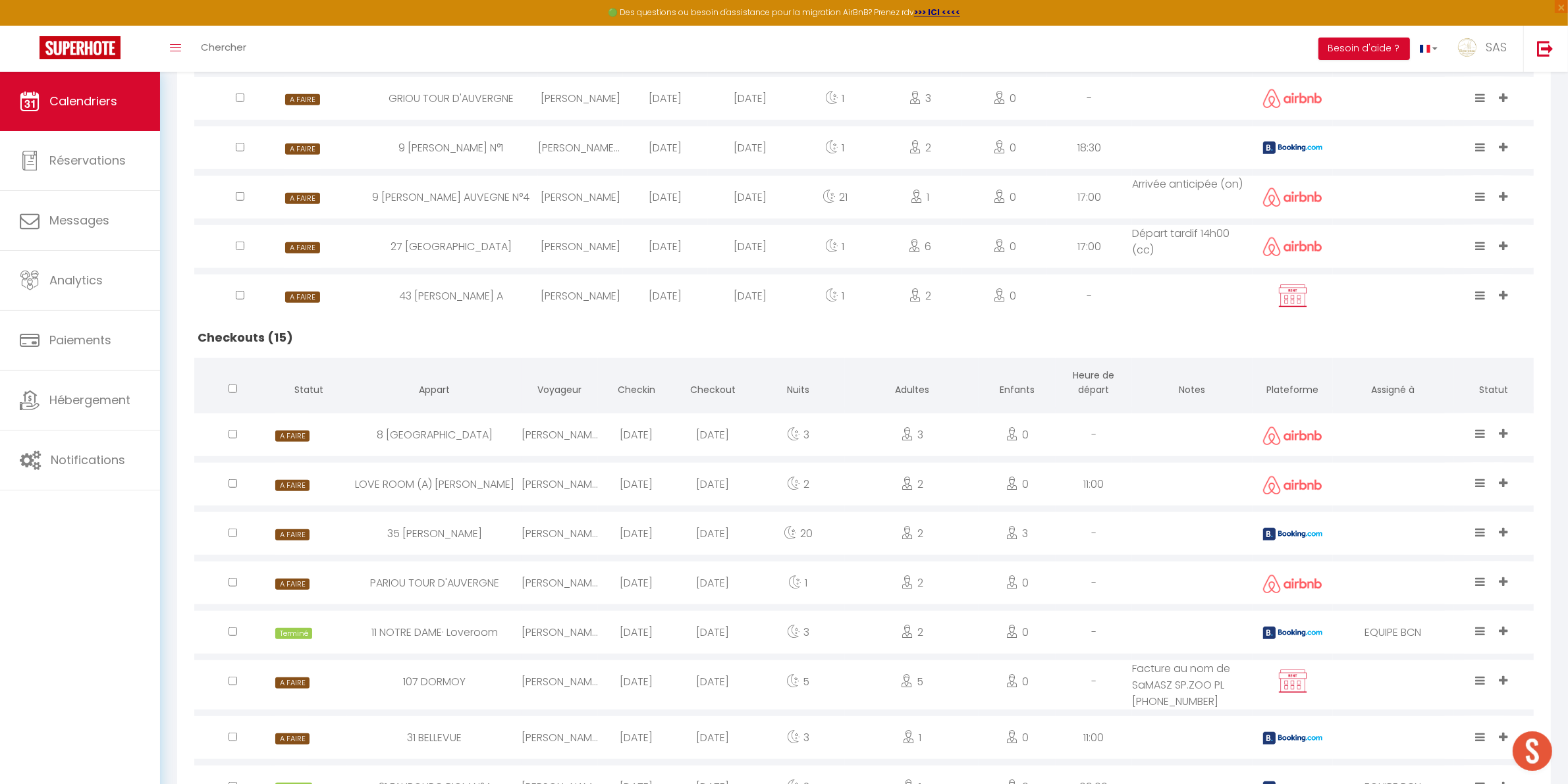
scroll to position [1336, 0]
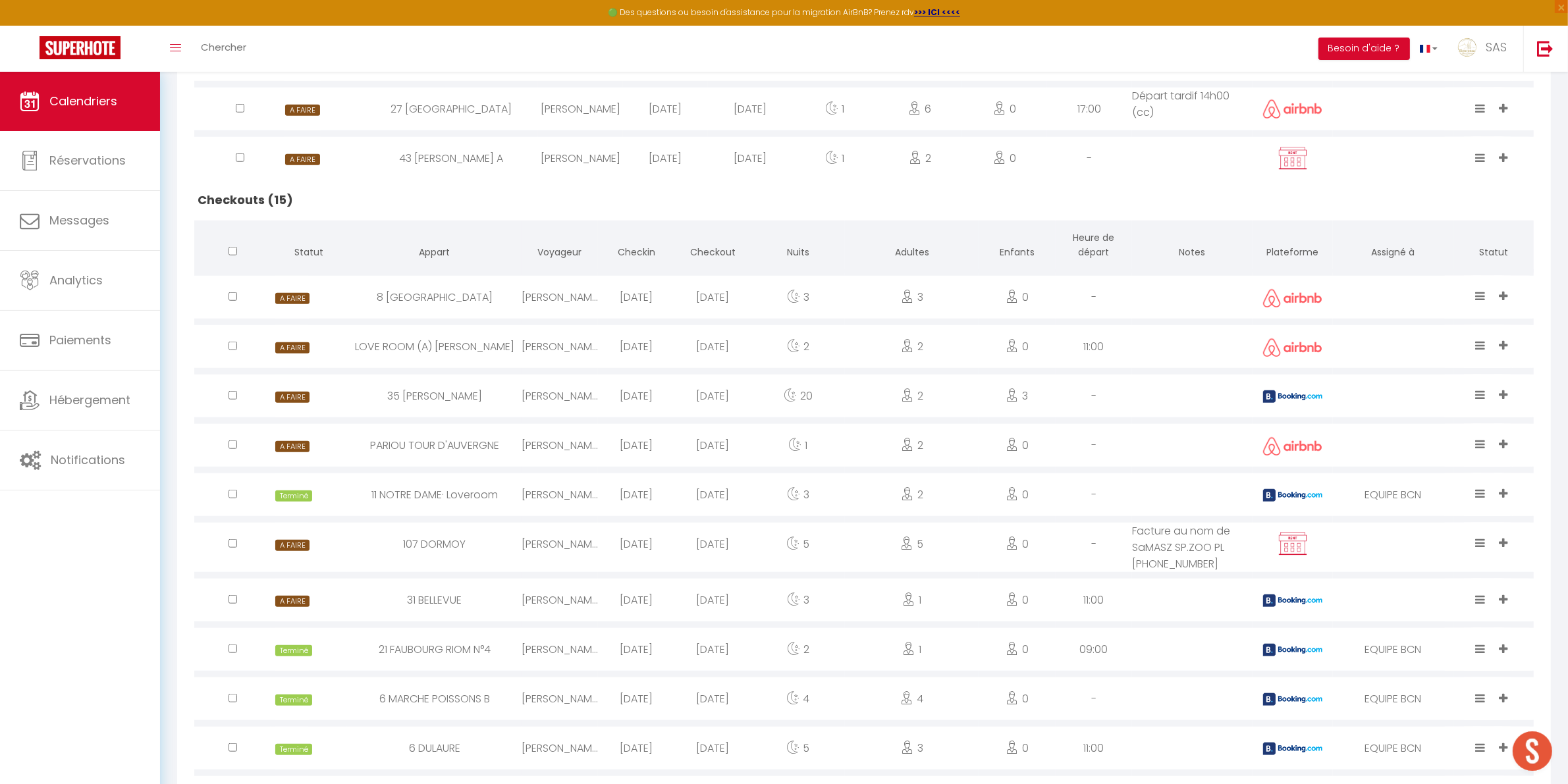
click at [1508, 440] on span at bounding box center [1505, 445] width 12 height 15
click at [1431, 337] on li "EQUIPE" at bounding box center [1432, 344] width 167 height 25
click at [1485, 440] on icon at bounding box center [1480, 444] width 10 height 11
click at [1411, 397] on li "Terminé" at bounding box center [1440, 399] width 104 height 25
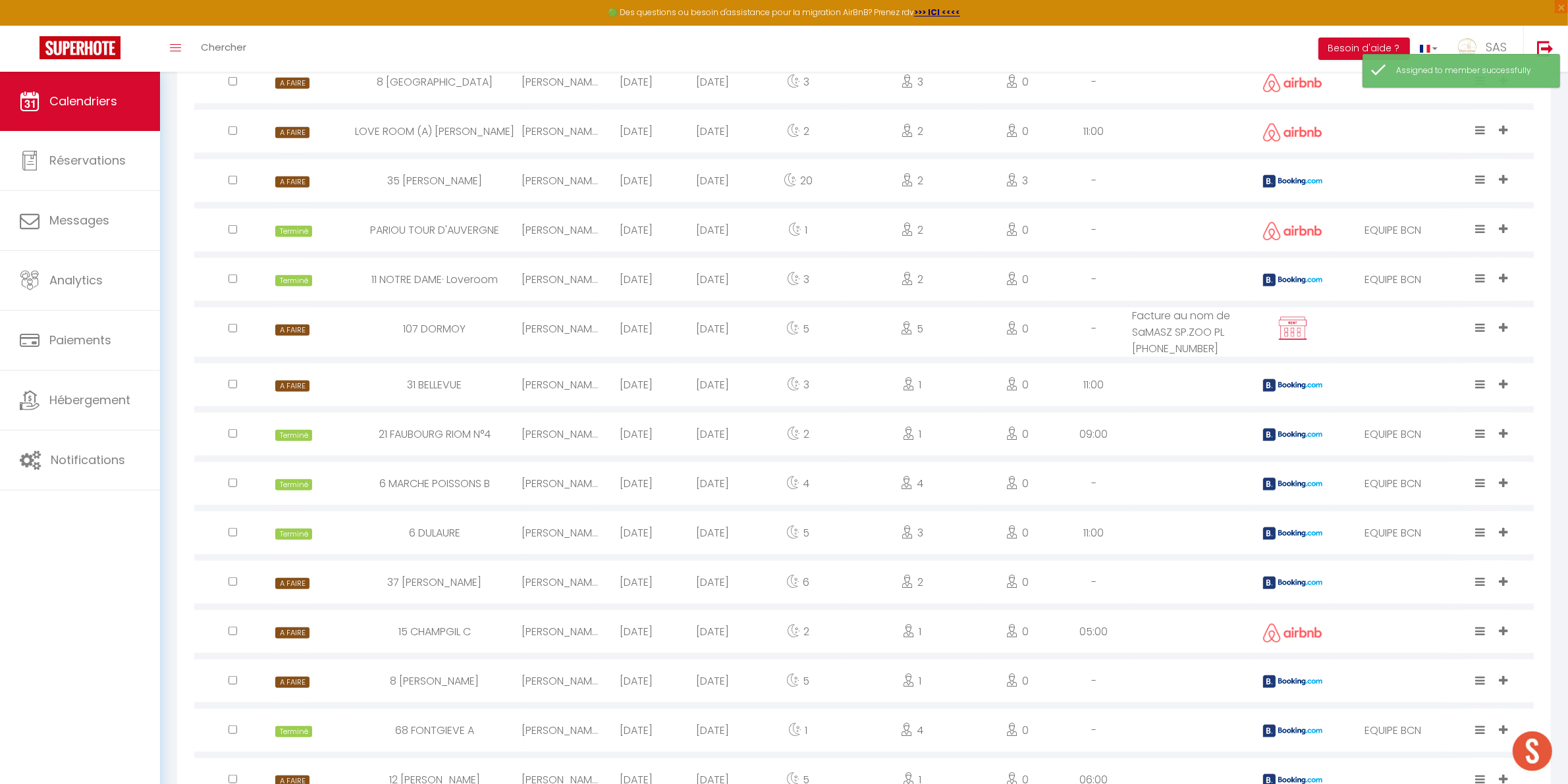
scroll to position [1611, 0]
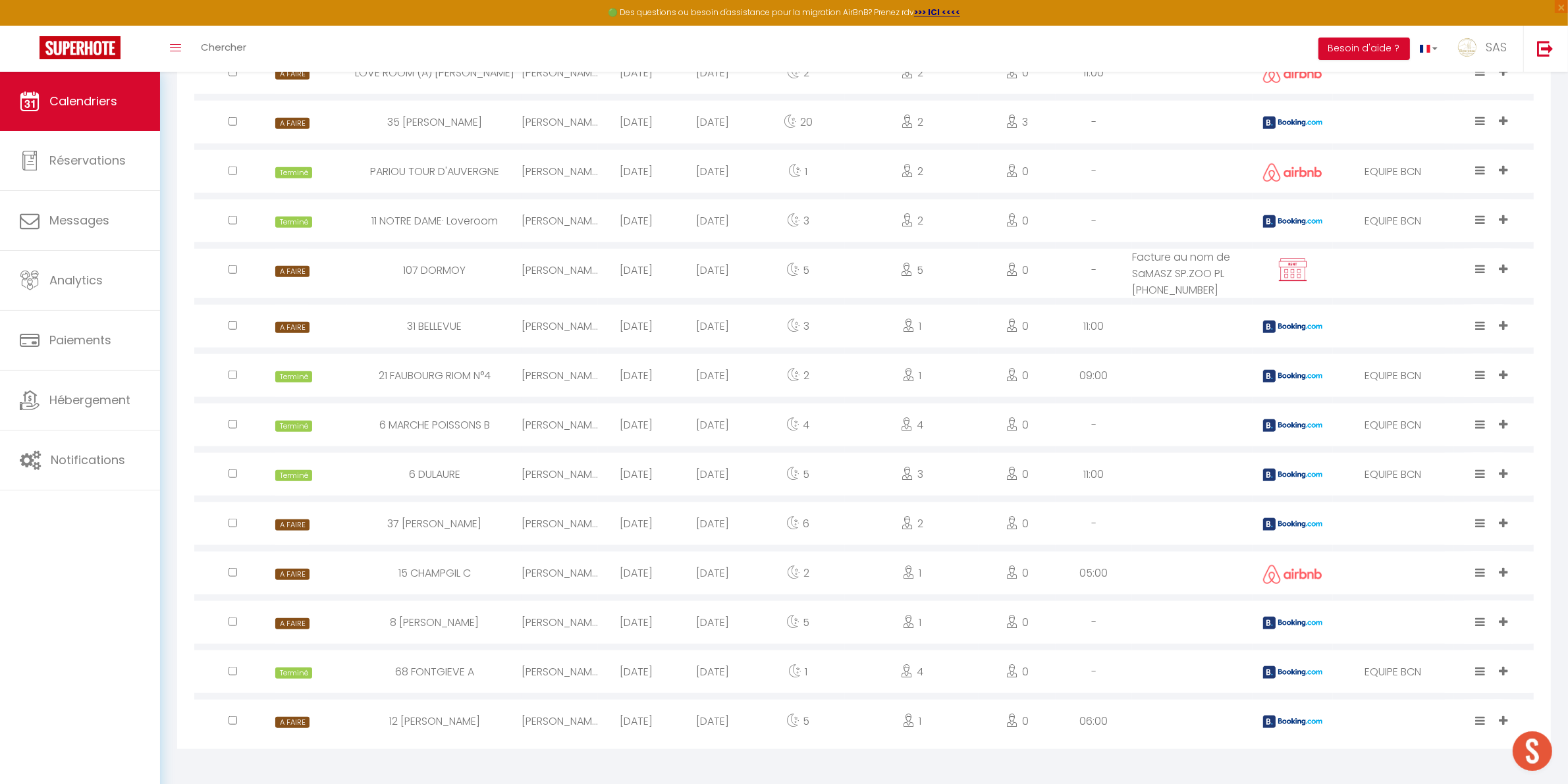
click at [1503, 567] on icon at bounding box center [1503, 572] width 8 height 11
click at [1443, 469] on li "EQUIPE" at bounding box center [1432, 472] width 167 height 25
click at [1479, 569] on icon at bounding box center [1480, 572] width 10 height 11
click at [1441, 528] on li "Terminé" at bounding box center [1440, 526] width 104 height 25
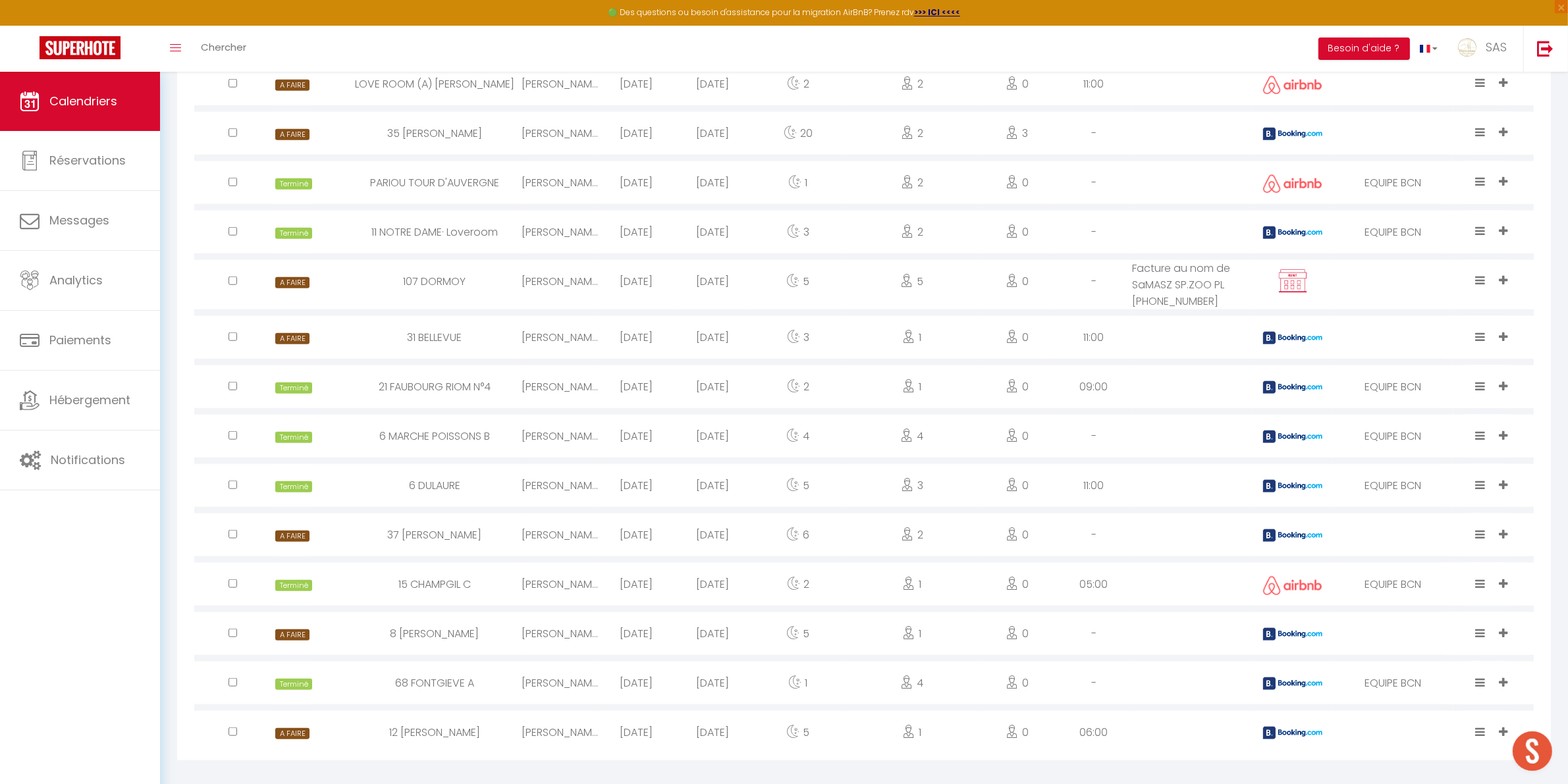
scroll to position [1611, 0]
